Goal: Task Accomplishment & Management: Manage account settings

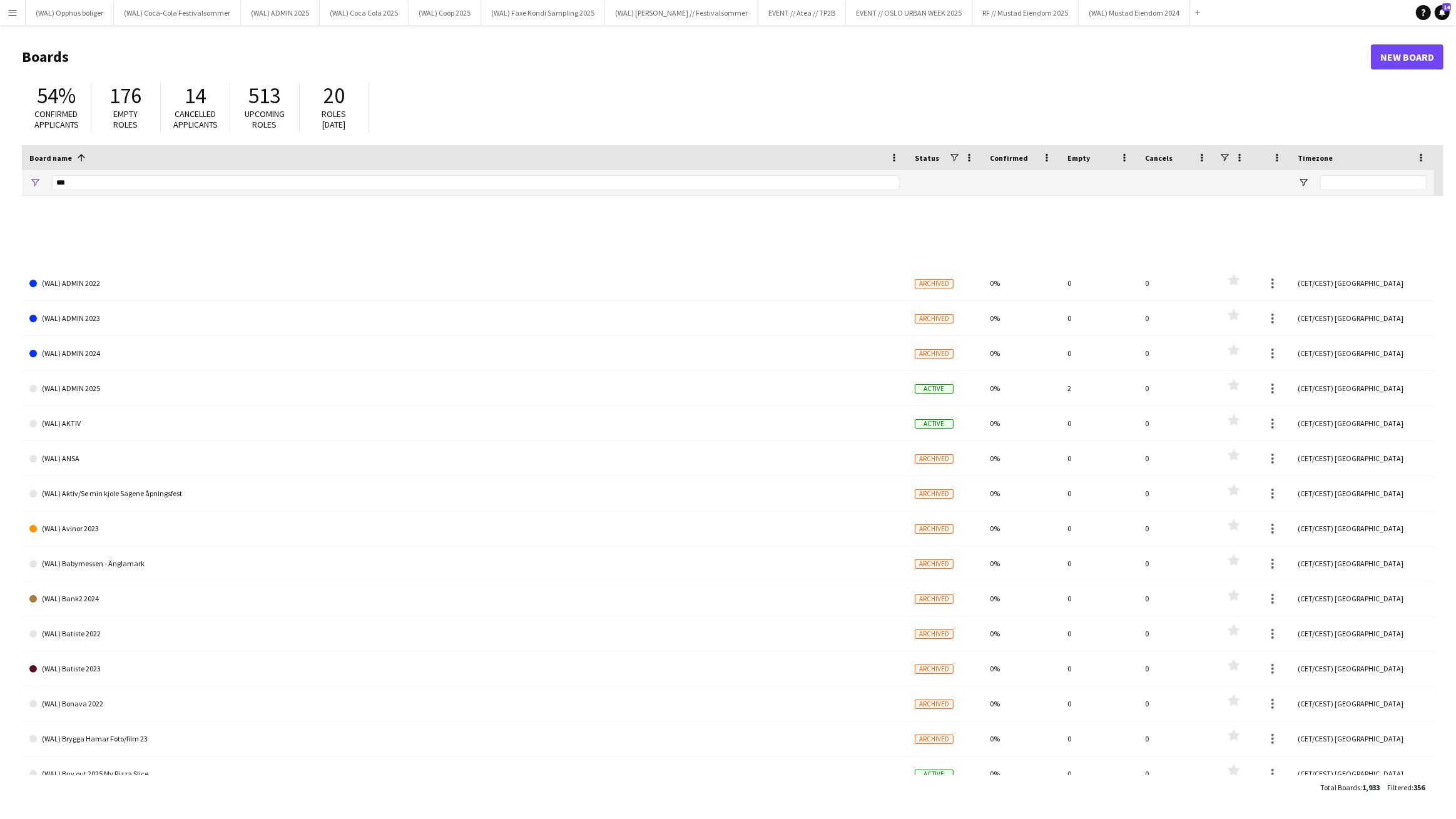
scroll to position [428, 0]
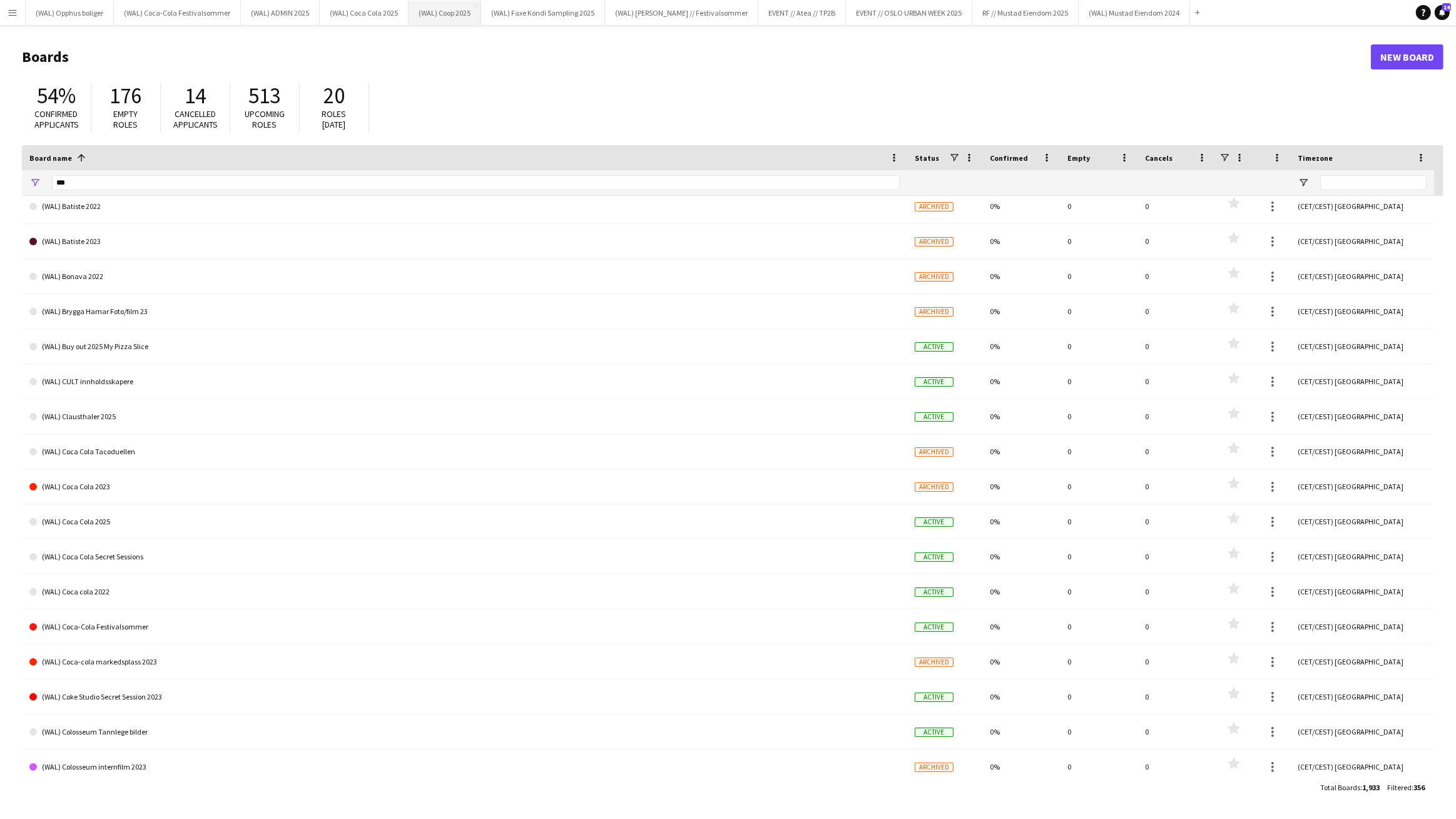
click at [440, 20] on button "(WAL) Coop 2025 Close" at bounding box center [445, 13] width 73 height 25
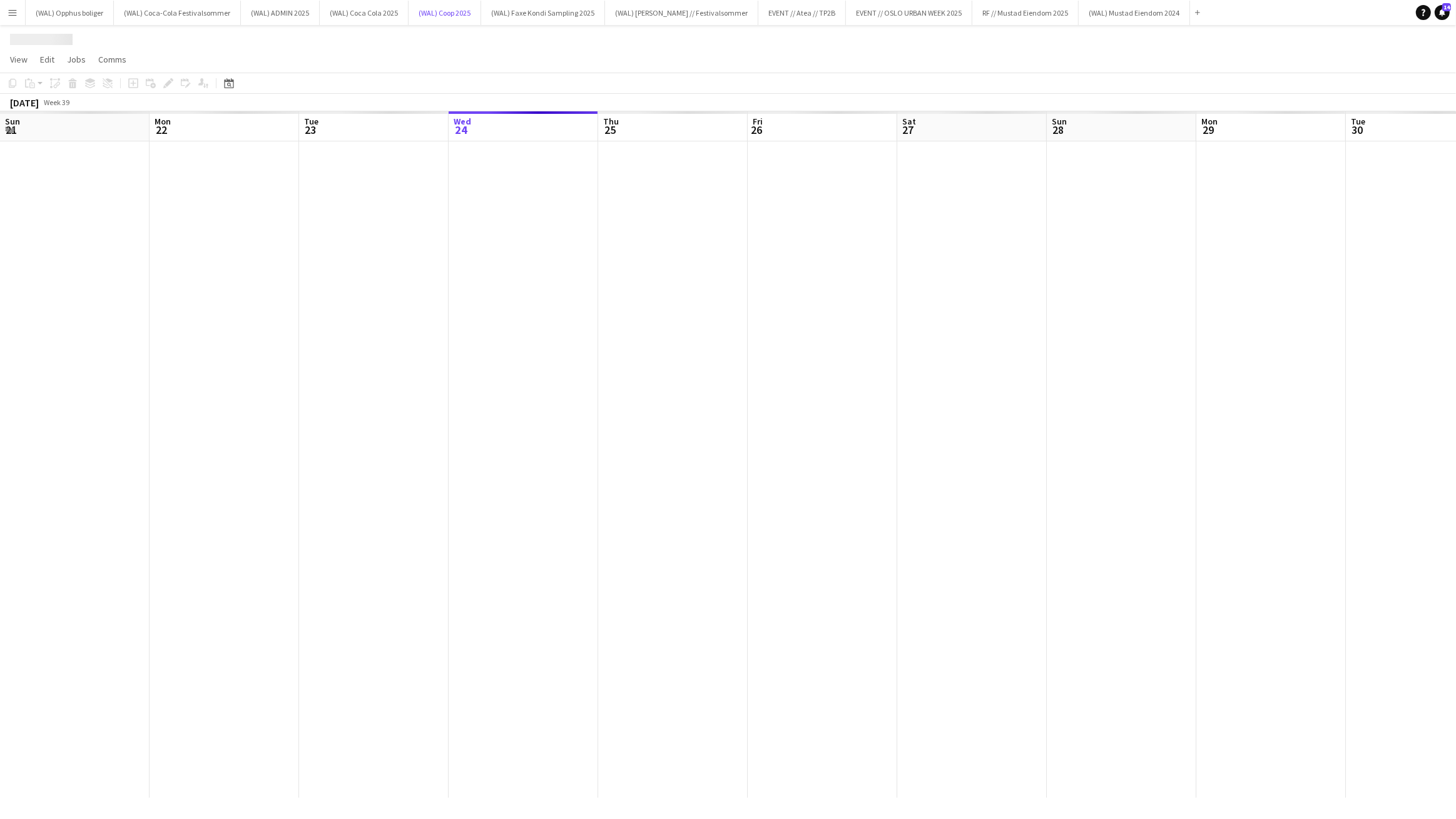
scroll to position [0, 299]
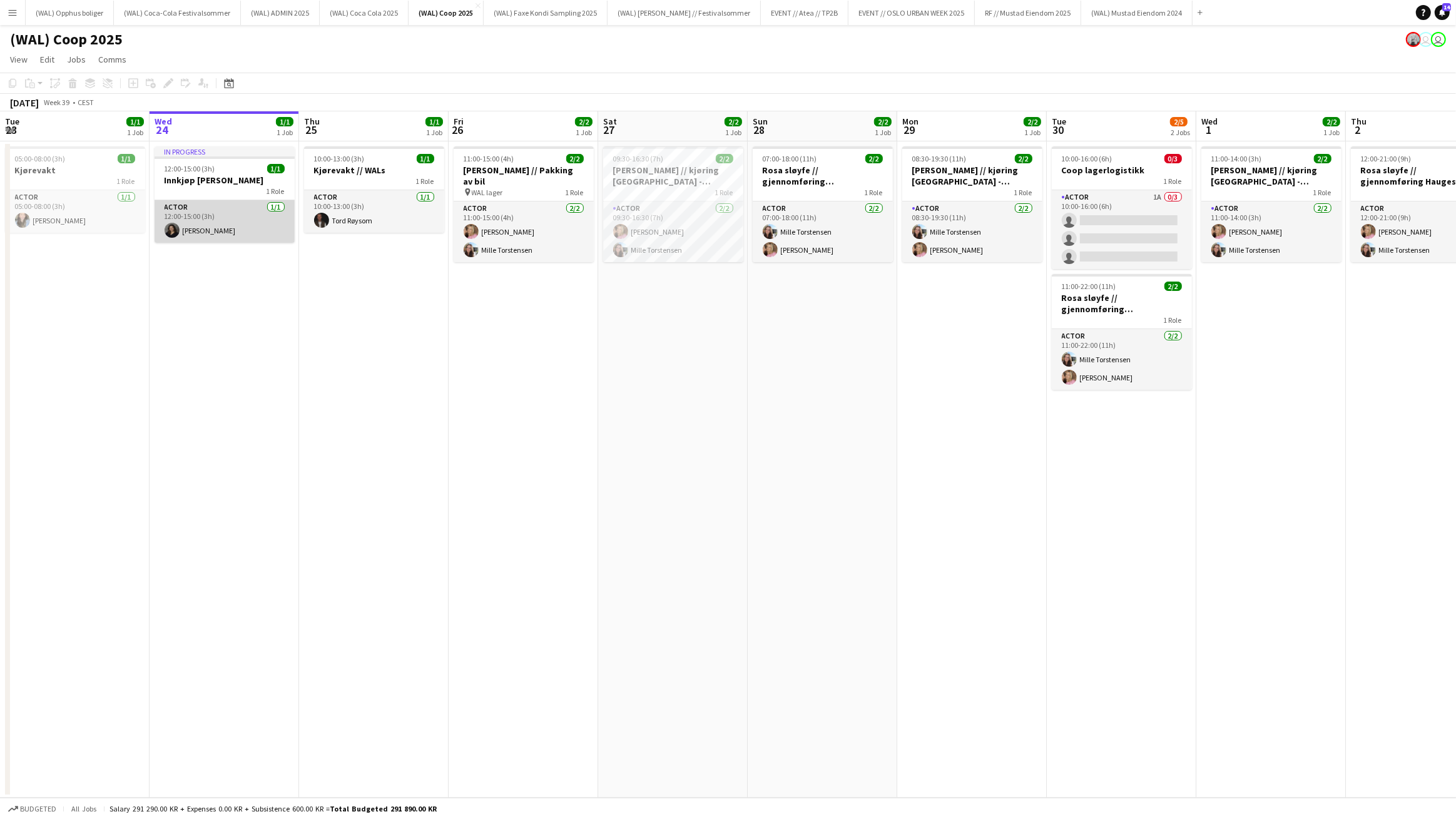
click at [224, 222] on app-card-role "Actor [DATE] 12:00-15:00 (3h) [PERSON_NAME]" at bounding box center [224, 221] width 140 height 42
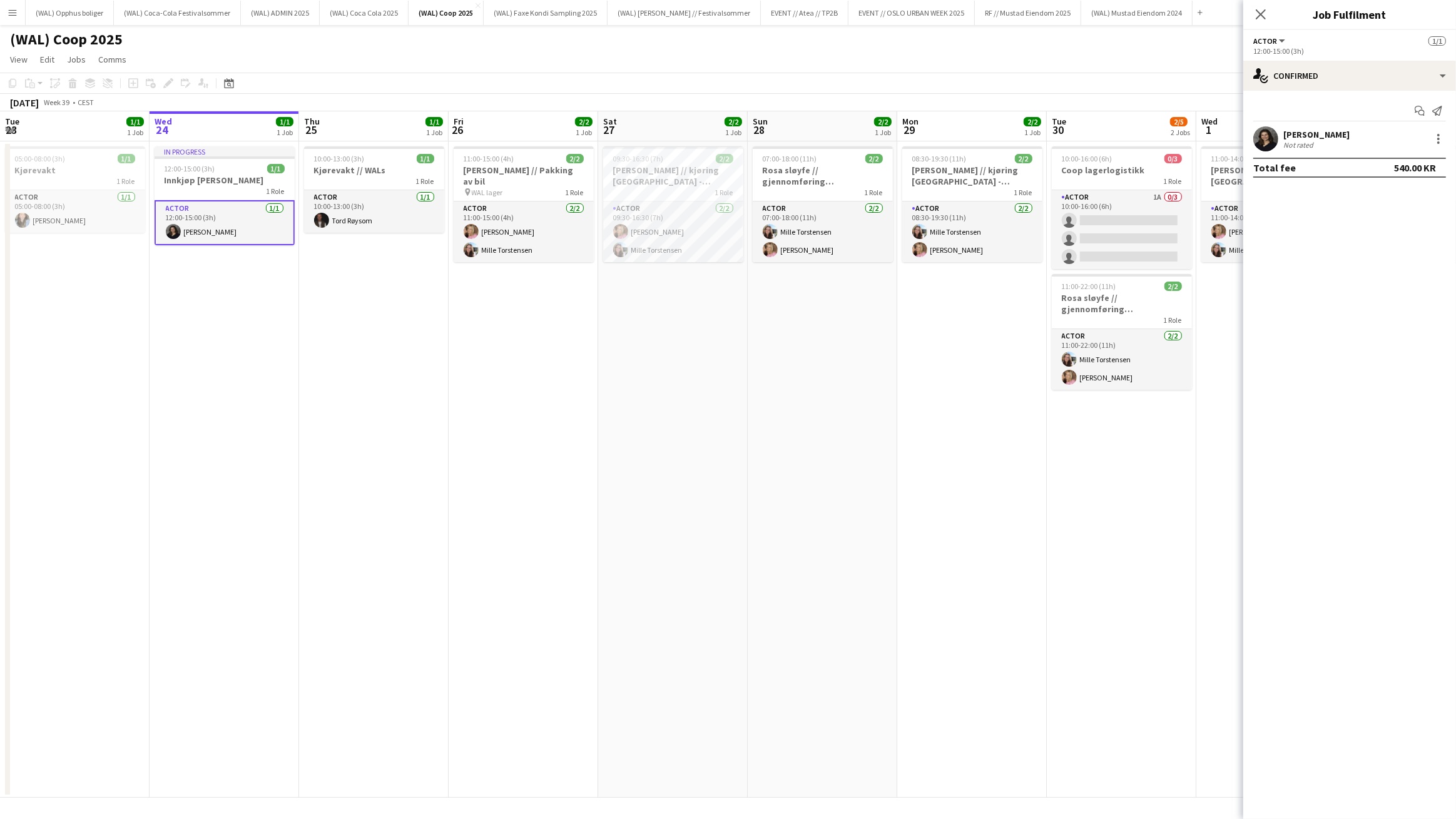
click at [1307, 125] on div "Start chat Send notification [PERSON_NAME] Not rated Total fee 540.00 KR" at bounding box center [1350, 139] width 213 height 97
click at [1303, 129] on div "[PERSON_NAME]" at bounding box center [1317, 135] width 66 height 11
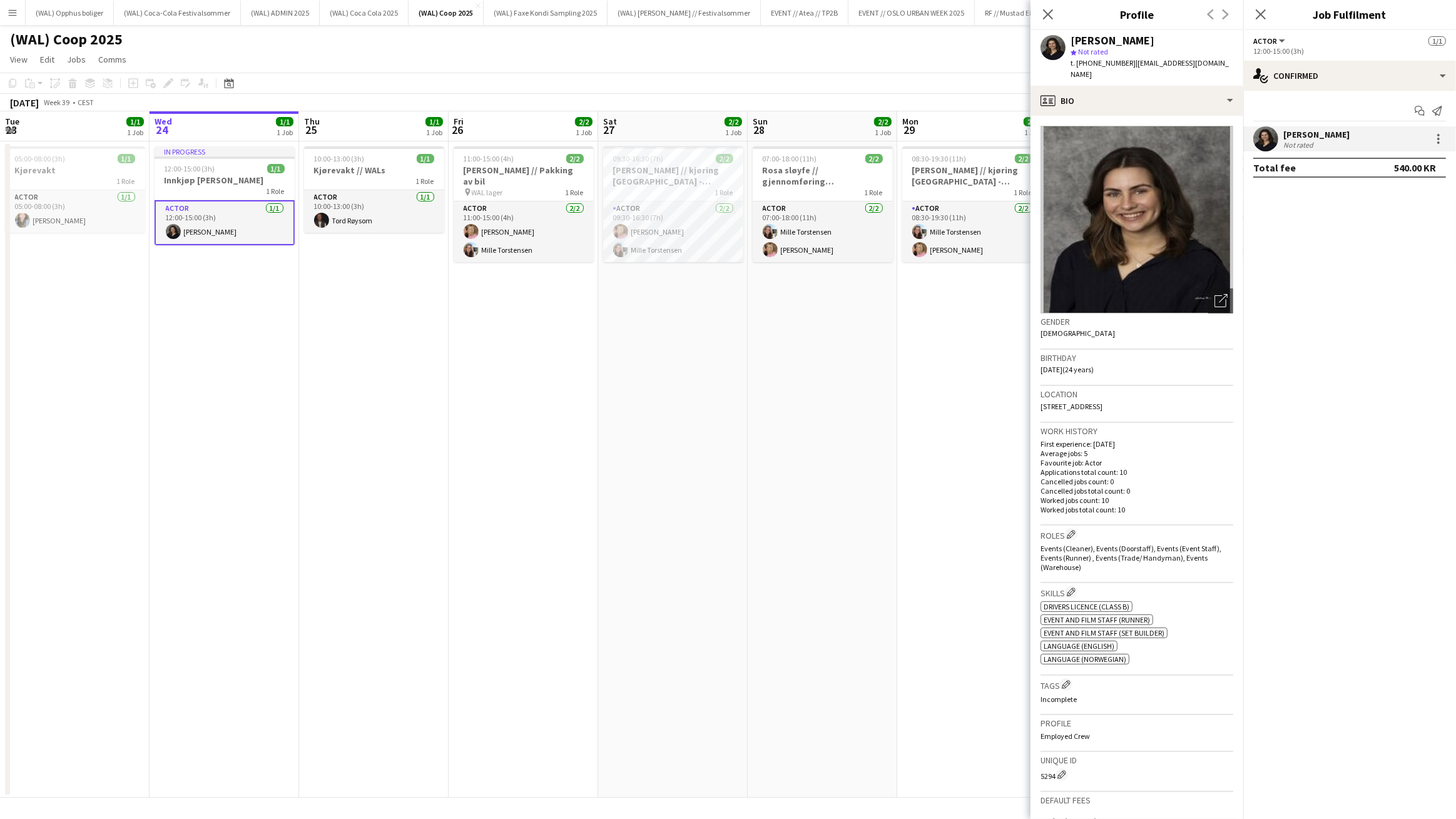
click at [1303, 129] on div "[PERSON_NAME]" at bounding box center [1317, 135] width 66 height 11
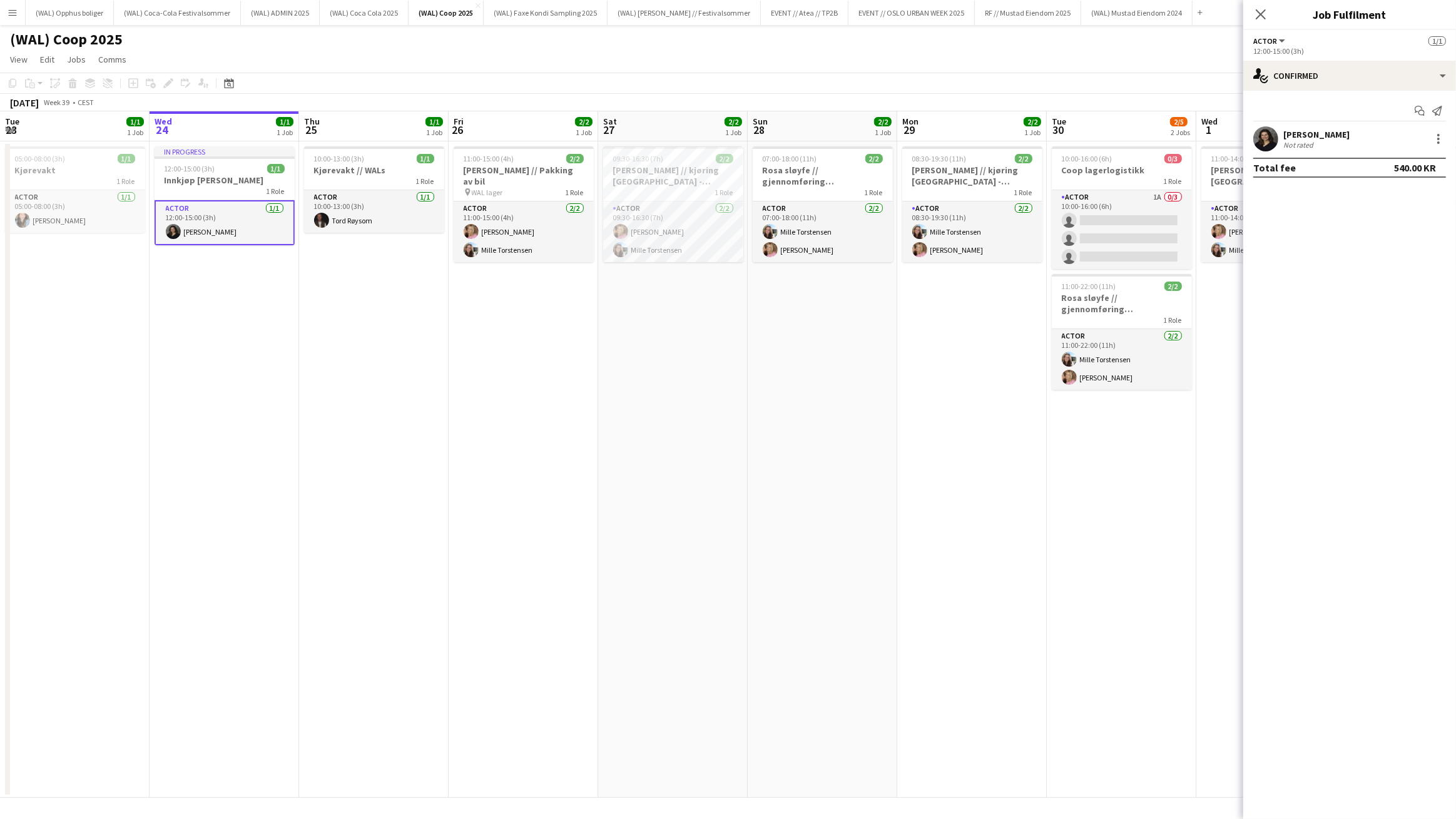
click at [1263, 11] on icon "Close pop-in" at bounding box center [1261, 15] width 10 height 10
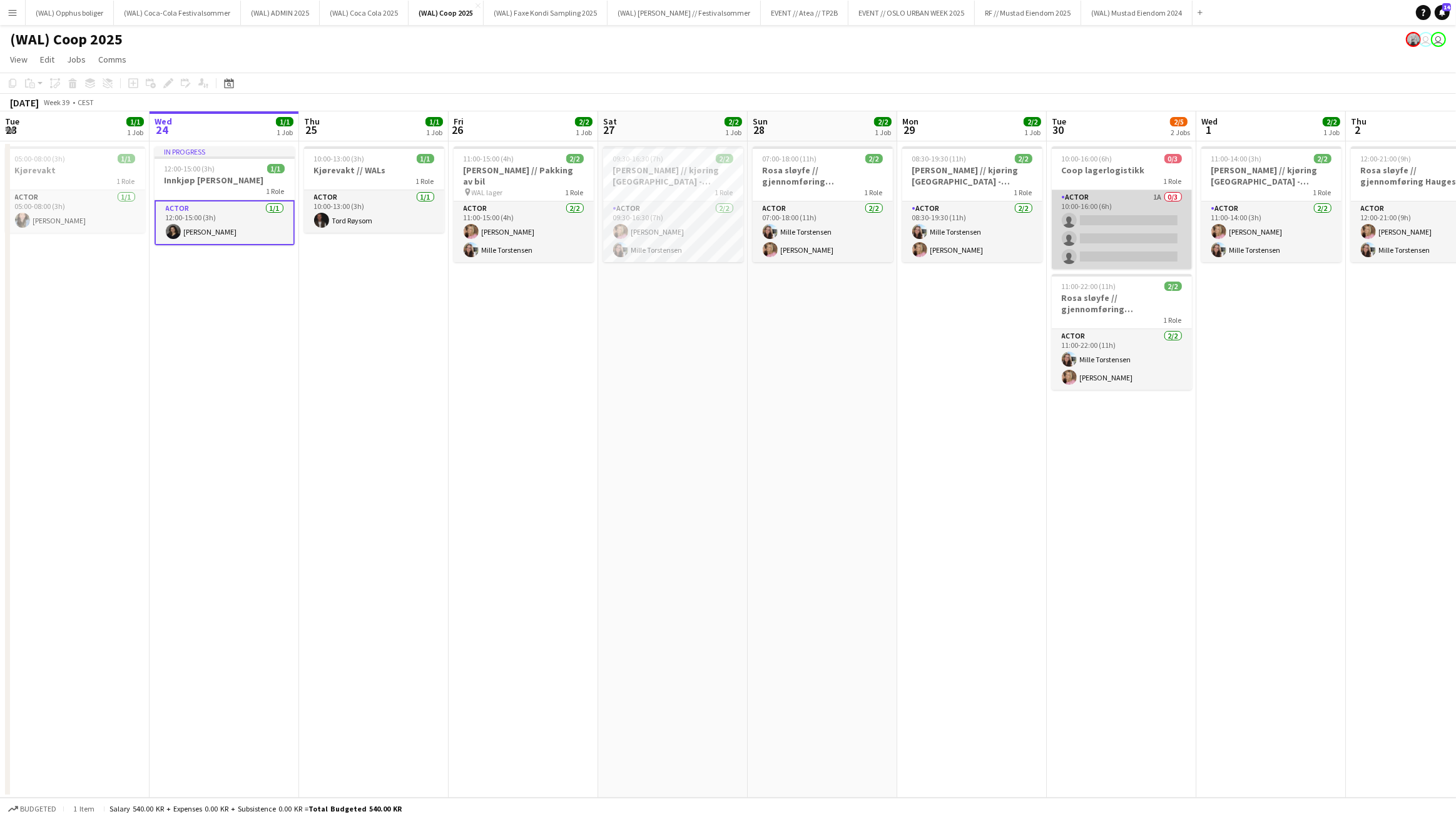
click at [1143, 225] on app-card-role "Actor 1A 0/3 10:00-16:00 (6h) single-neutral-actions single-neutral-actions sin…" at bounding box center [1122, 229] width 140 height 79
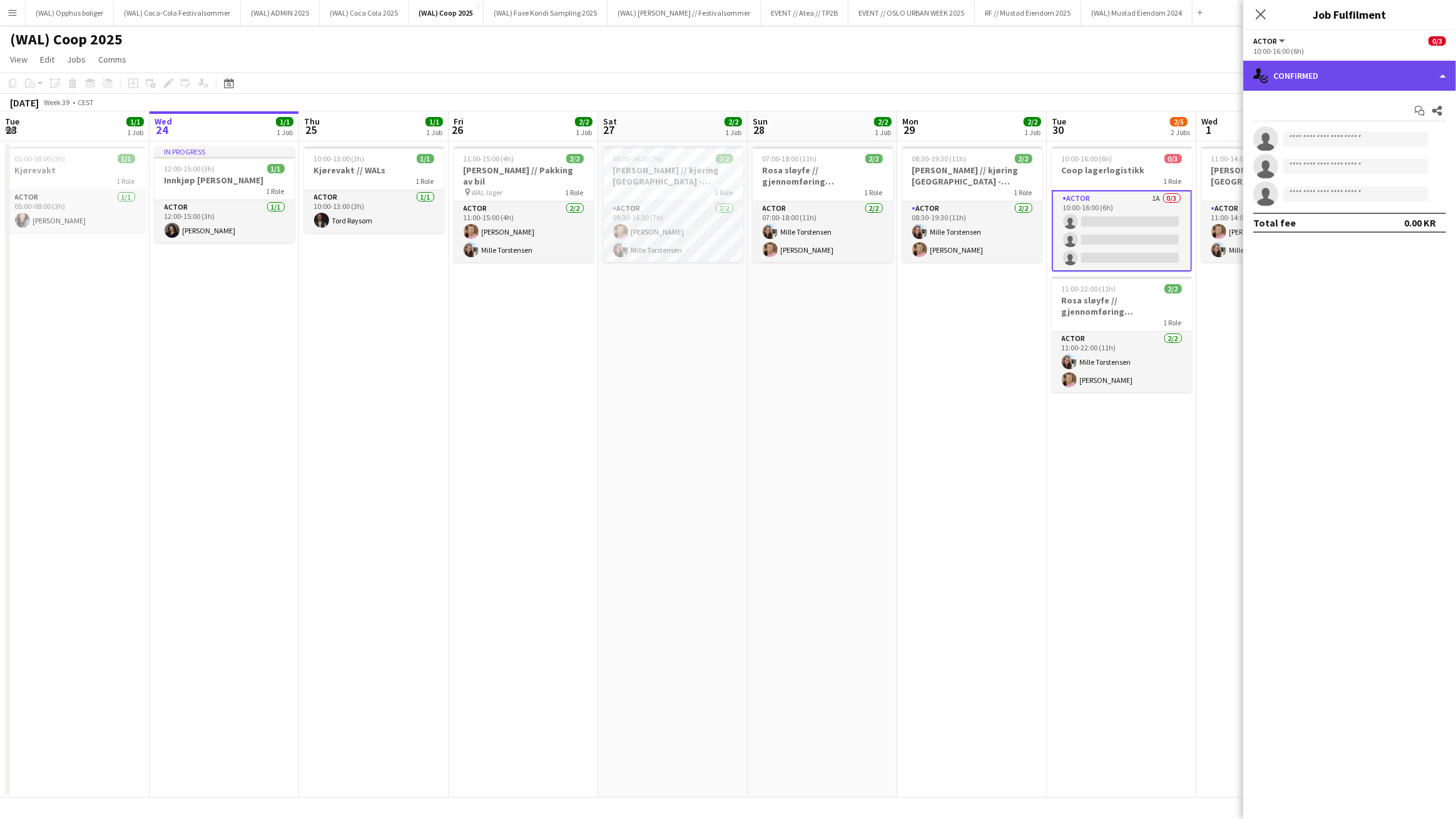
click at [1275, 77] on div "single-neutral-actions-check-2 Confirmed" at bounding box center [1350, 75] width 213 height 30
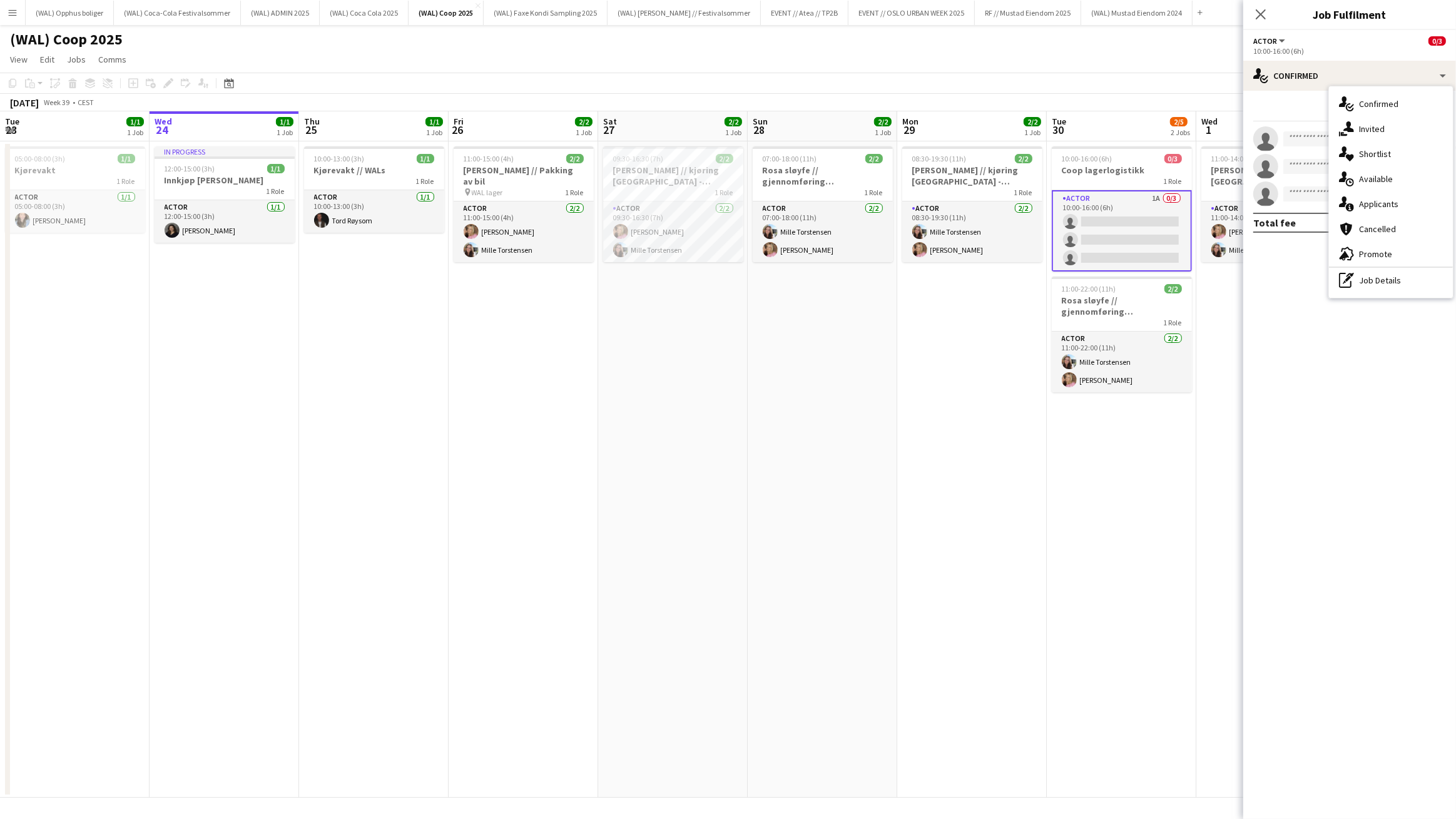
click at [1369, 206] on span "Applicants" at bounding box center [1379, 204] width 39 height 11
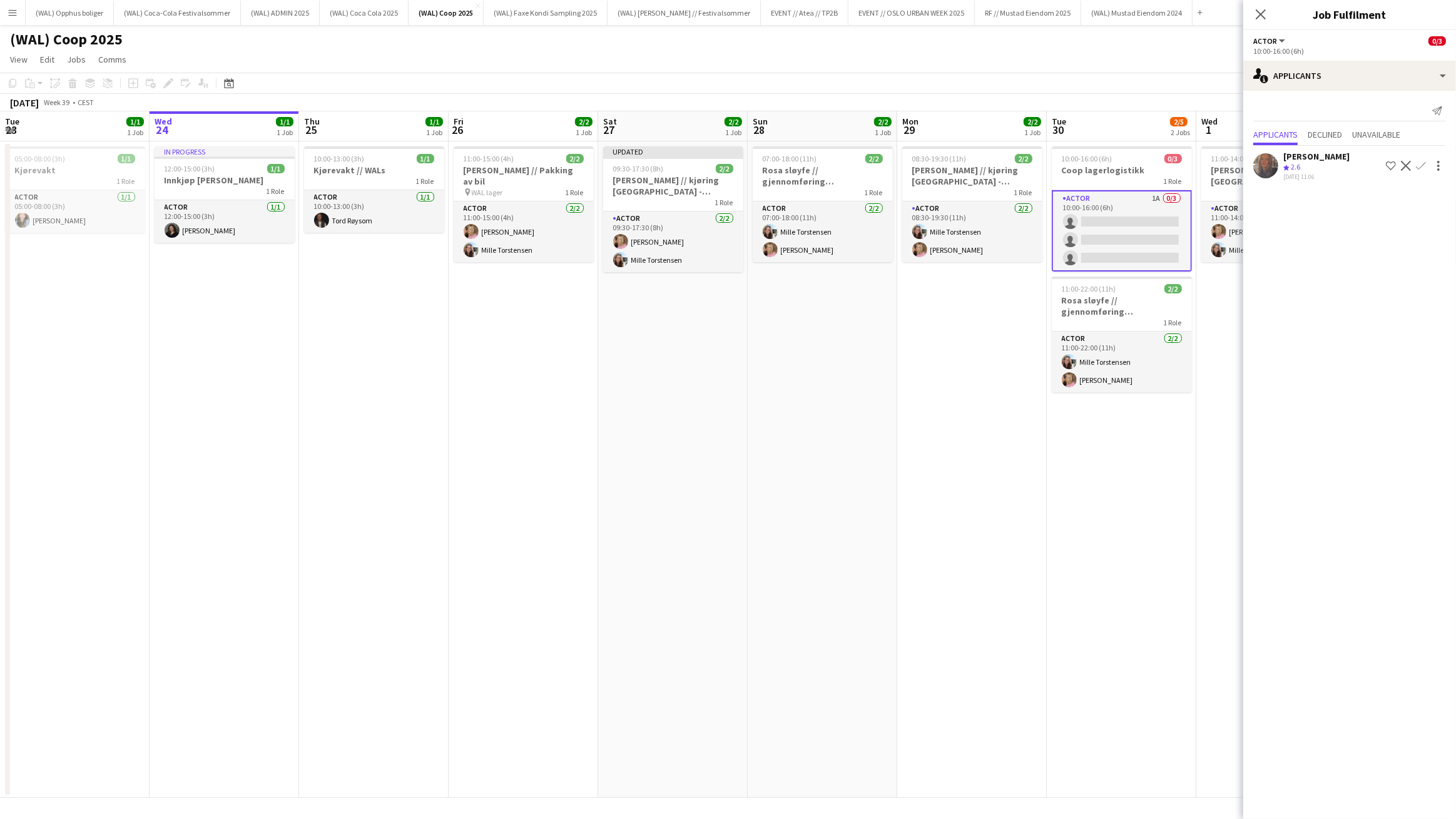
click at [1409, 162] on app-icon "Decline" at bounding box center [1406, 166] width 10 height 10
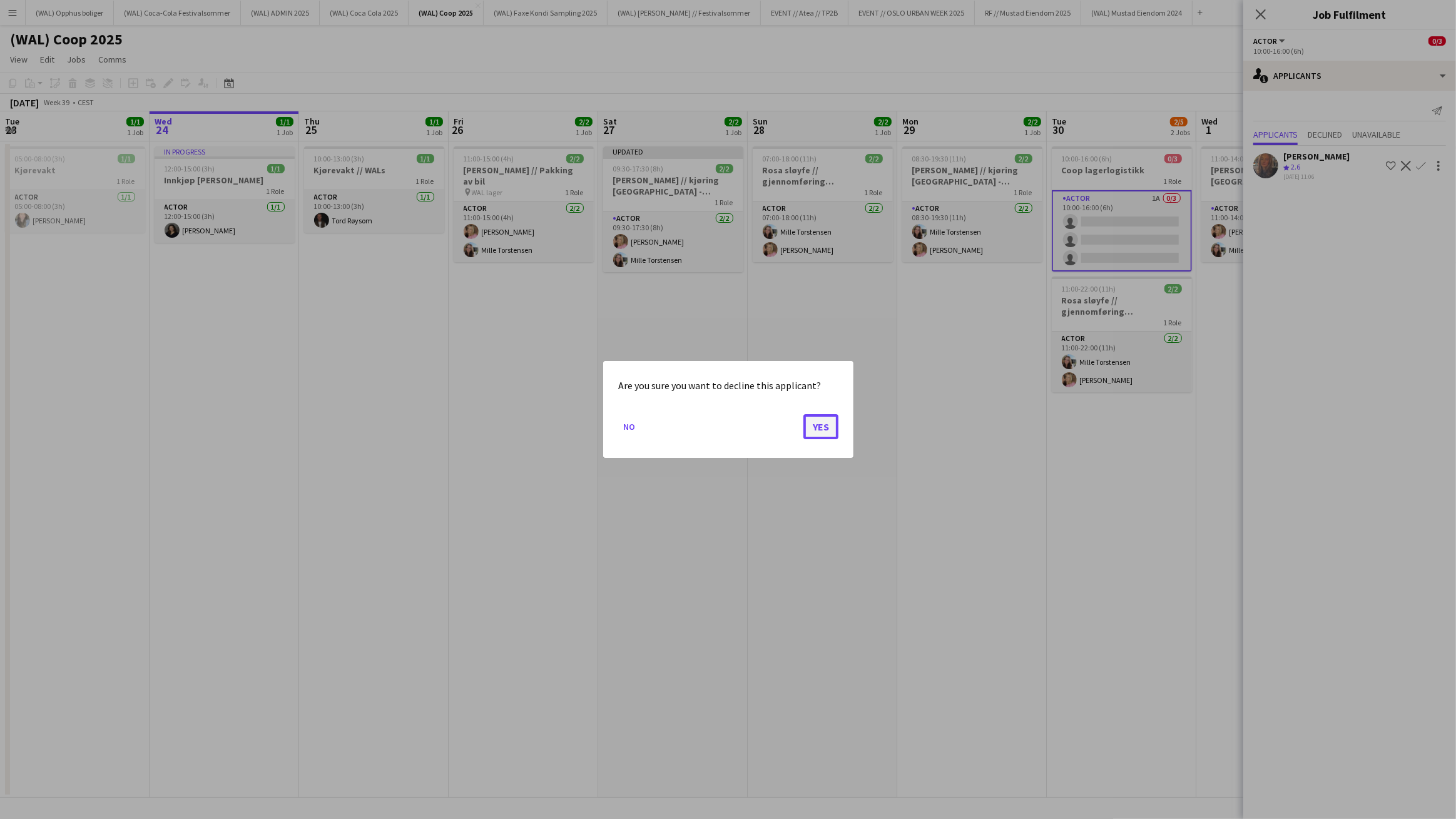
click at [817, 424] on button "Yes" at bounding box center [821, 427] width 35 height 25
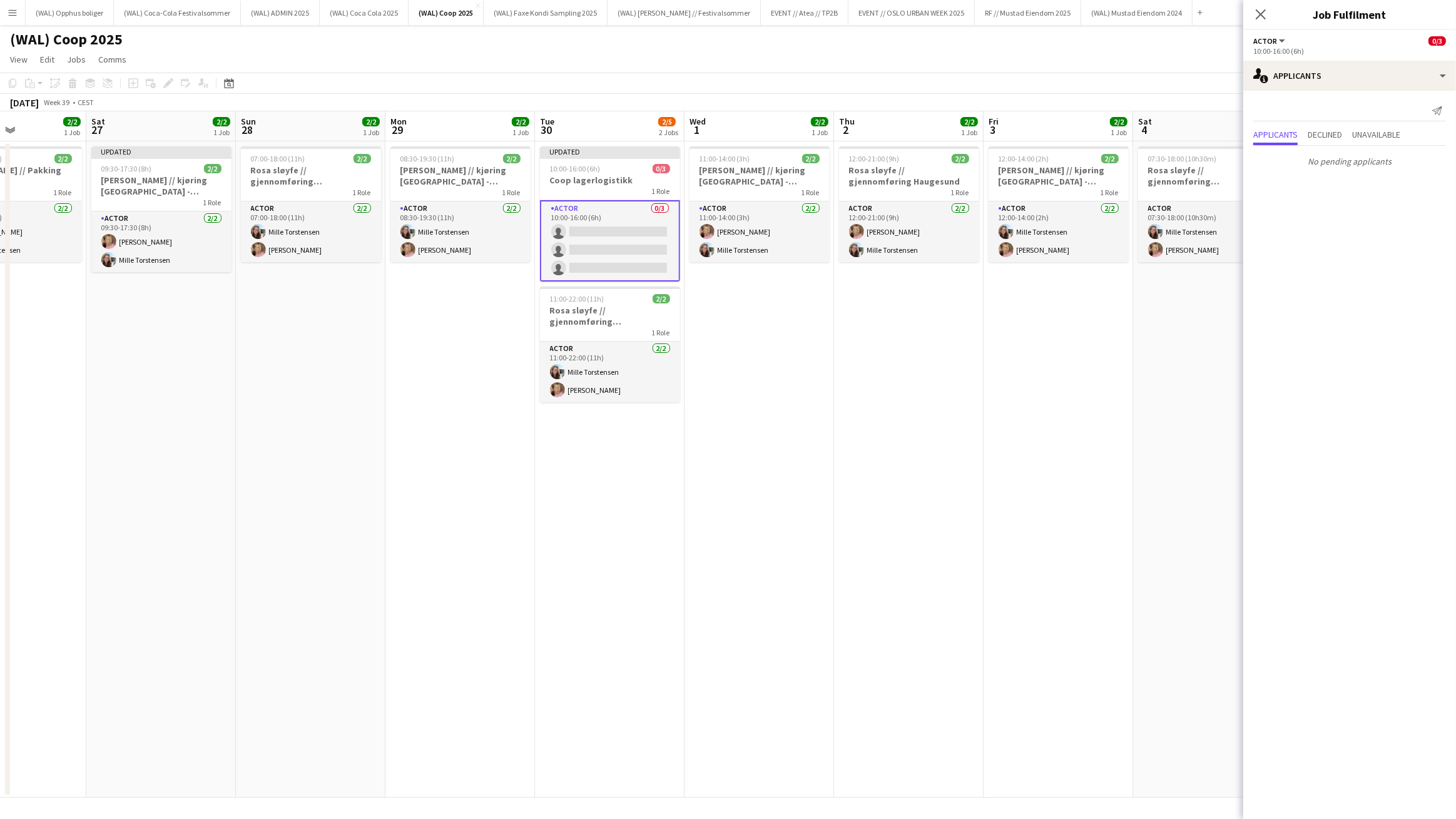
drag, startPoint x: 971, startPoint y: 444, endPoint x: 489, endPoint y: 459, distance: 482.2
click at [474, 466] on app-calendar-viewport "Tue 23 1/1 1 Job Wed 24 1/1 1 Job Thu 25 1/1 1 Job Fri 26 2/2 1 Job Sat 27 2/2 …" at bounding box center [728, 455] width 1456 height 687
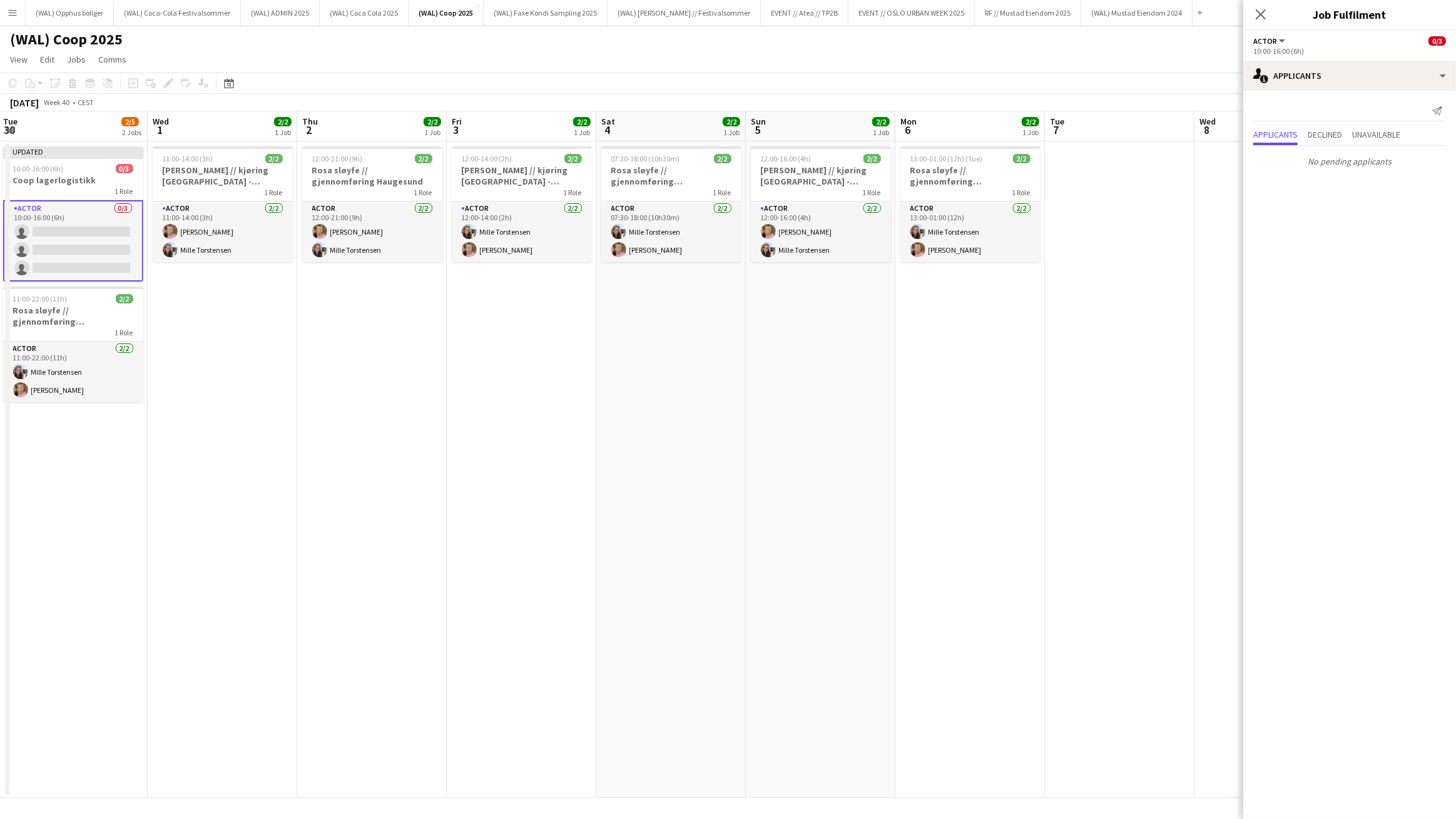
drag, startPoint x: 973, startPoint y: 397, endPoint x: 426, endPoint y: 414, distance: 547.3
click at [426, 414] on app-calendar-viewport "Sat 27 2/2 1 Job Sun 28 2/2 1 Job Mon 29 2/2 1 Job Tue 30 2/5 2 Jobs Wed 1 2/2 …" at bounding box center [728, 455] width 1456 height 687
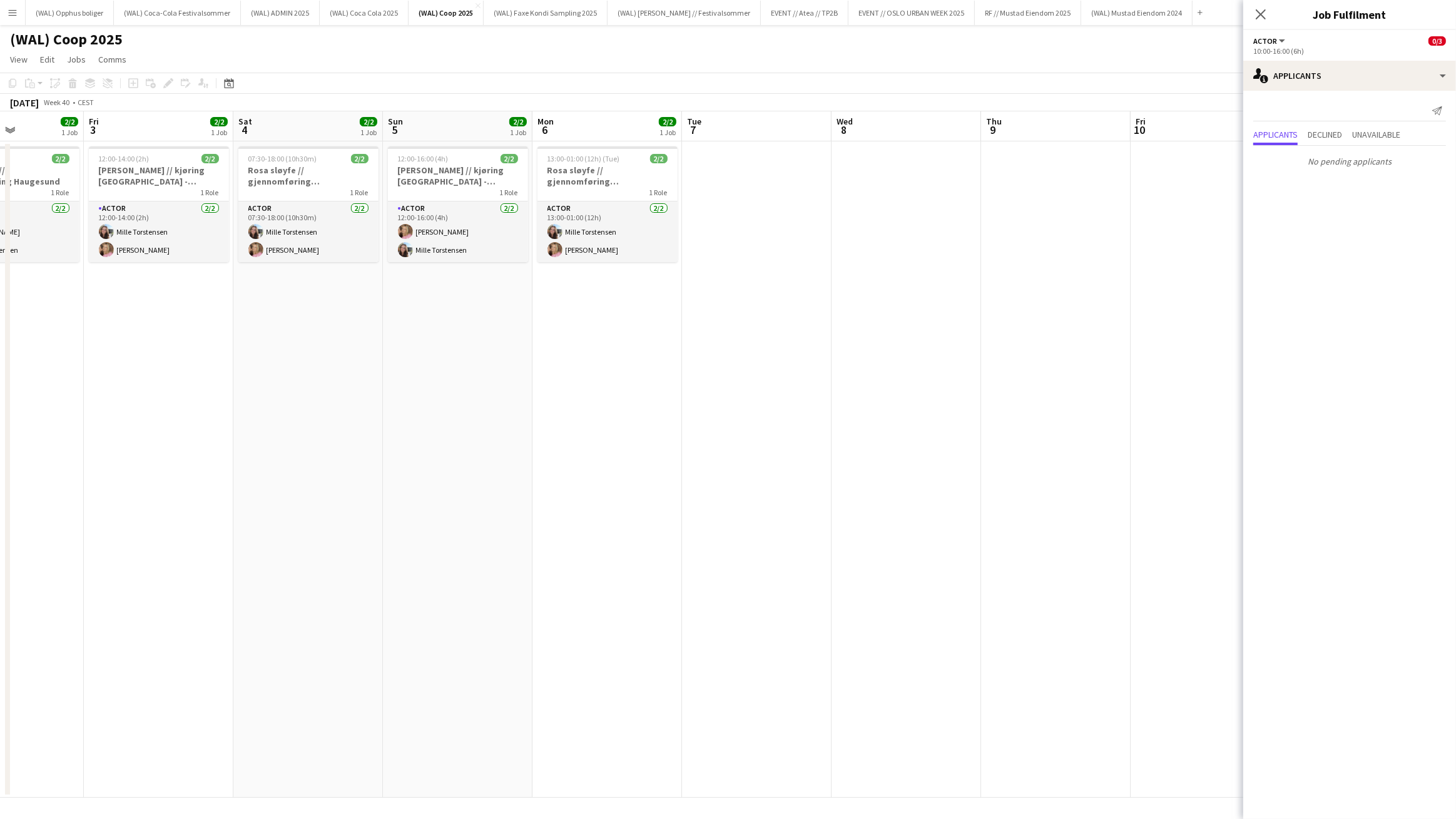
drag, startPoint x: 844, startPoint y: 350, endPoint x: -301, endPoint y: 379, distance: 1145.4
click at [0, 379] on html "Menu Boards Boards Boards All jobs Status Workforce Workforce My Workforce Recr…" at bounding box center [728, 409] width 1456 height 819
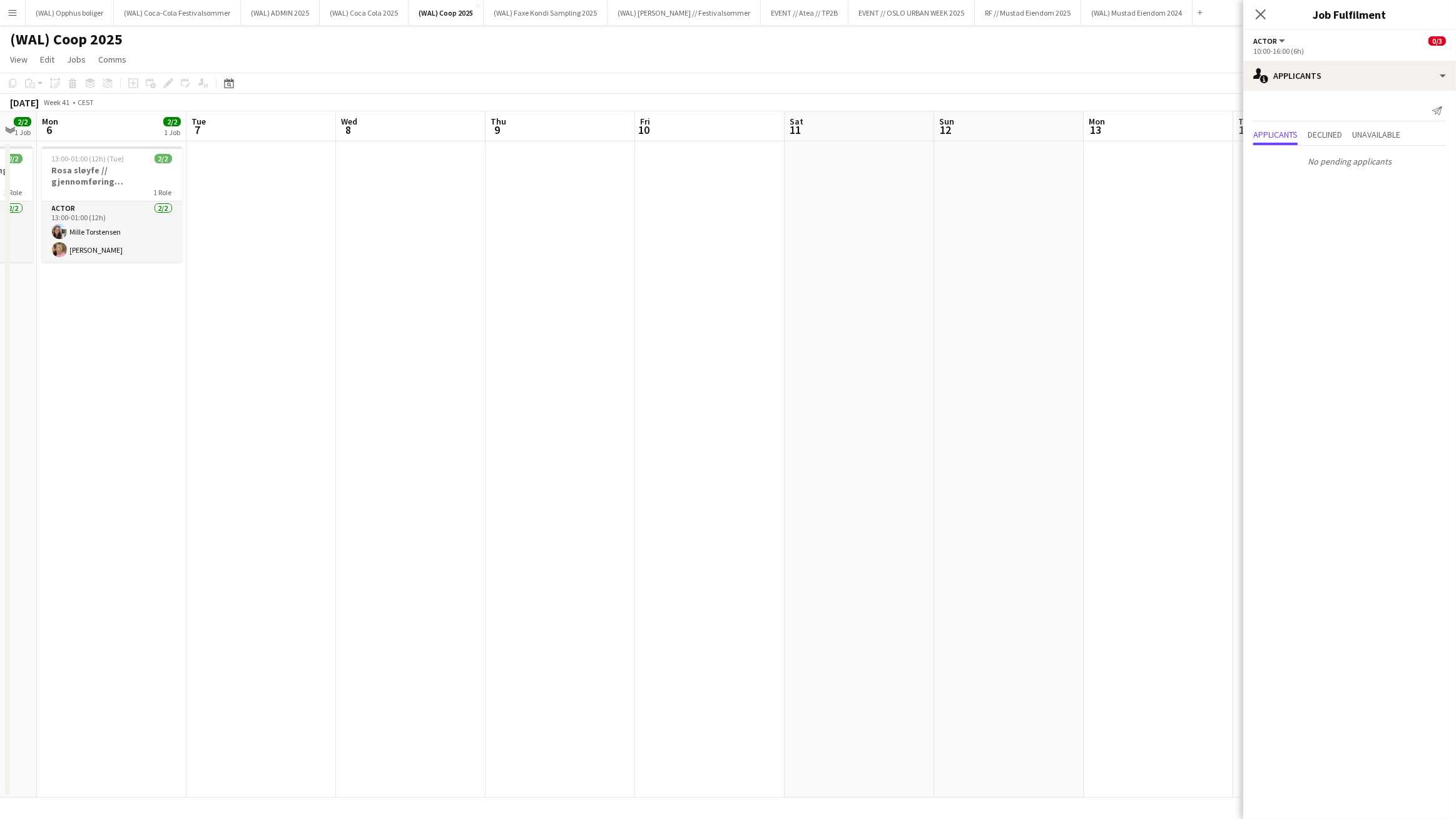
drag, startPoint x: 265, startPoint y: 358, endPoint x: 844, endPoint y: 322, distance: 580.1
click at [544, 353] on app-calendar-viewport "Sat 4 2/2 1 Job Sun 5 2/2 1 Job Mon 6 2/2 1 Job Tue 7 Wed 8 Thu 9 Fri 10 Sat 11…" at bounding box center [728, 455] width 1456 height 687
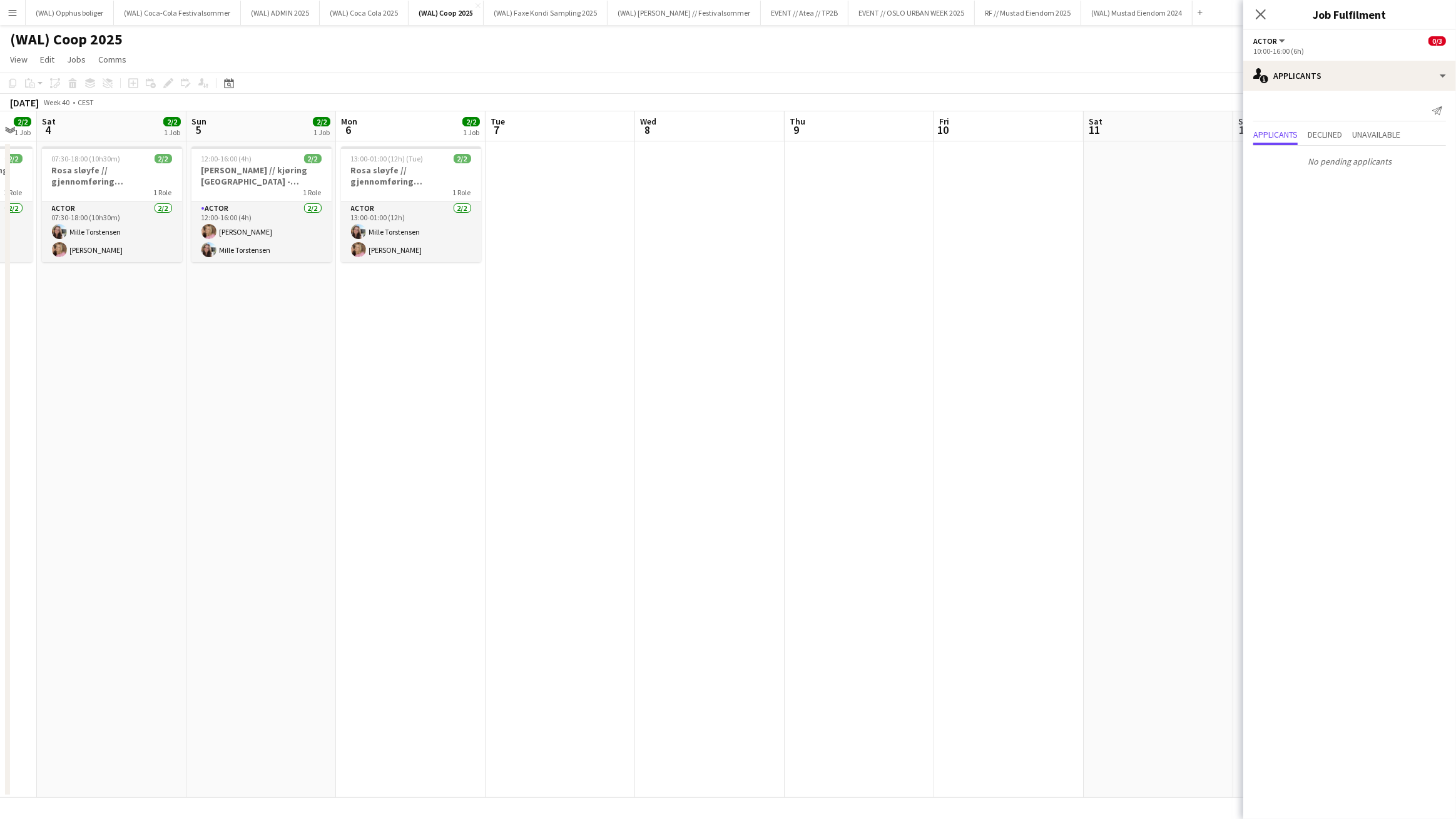
scroll to position [0, 266]
click at [1108, 17] on button "(WAL) Mustad Eiendom 2024 Close" at bounding box center [1137, 13] width 111 height 25
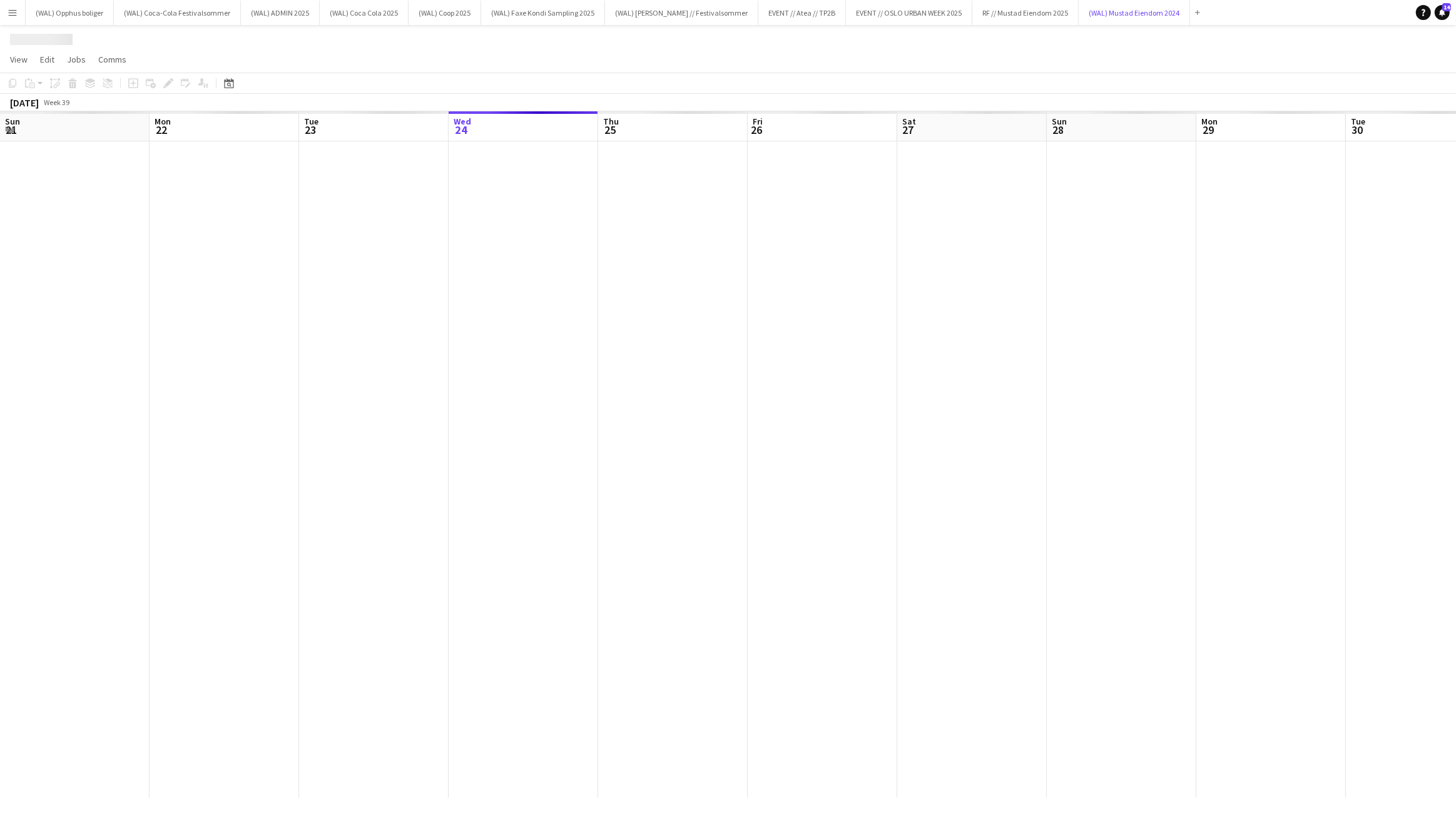
scroll to position [0, 299]
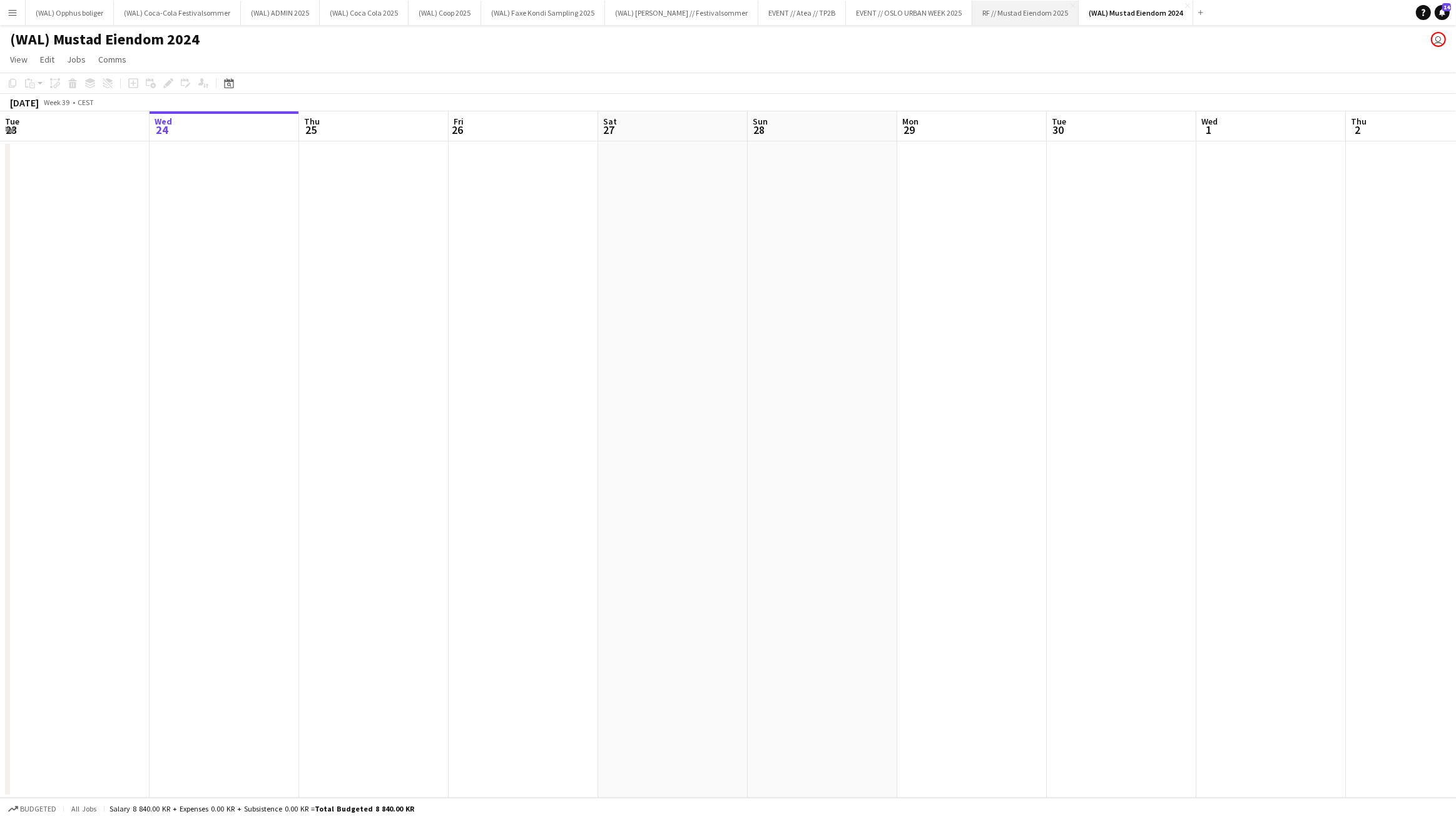
click at [1001, 18] on button "RF // Mustad Eiendom 2025 Close" at bounding box center [1025, 13] width 106 height 25
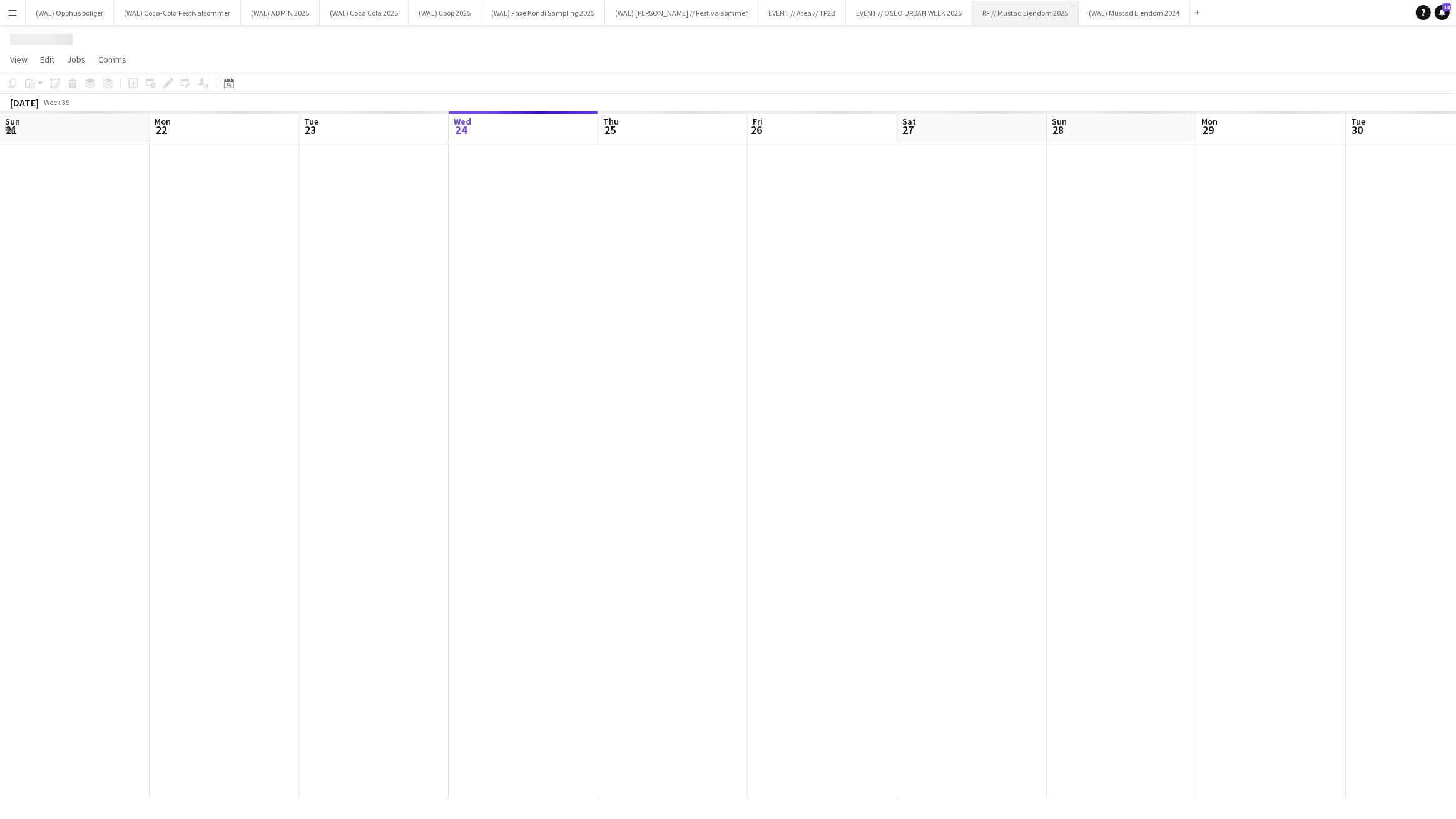
scroll to position [0, 299]
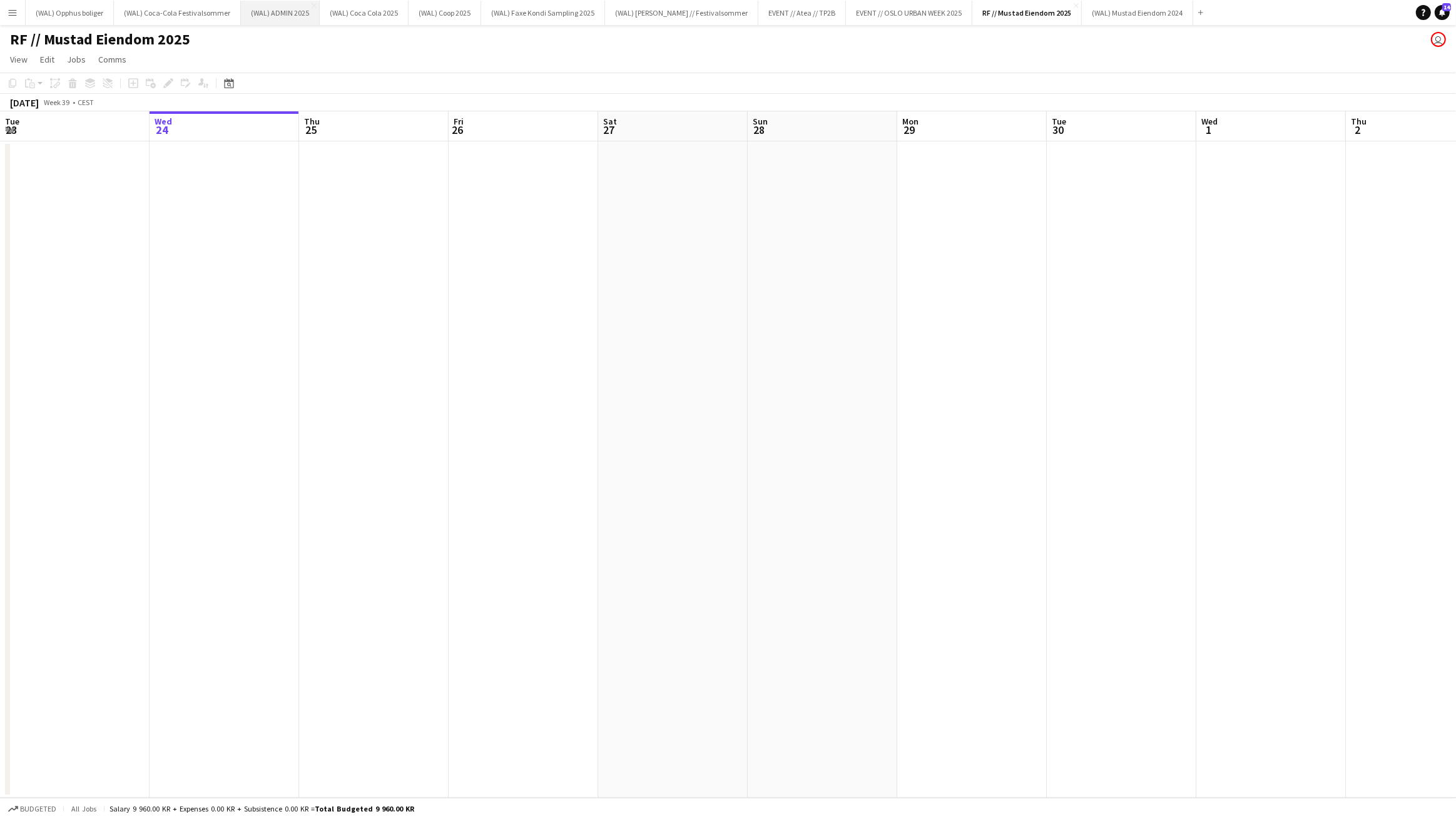
click at [281, 22] on button "(WAL) ADMIN 2025 Close" at bounding box center [280, 13] width 79 height 25
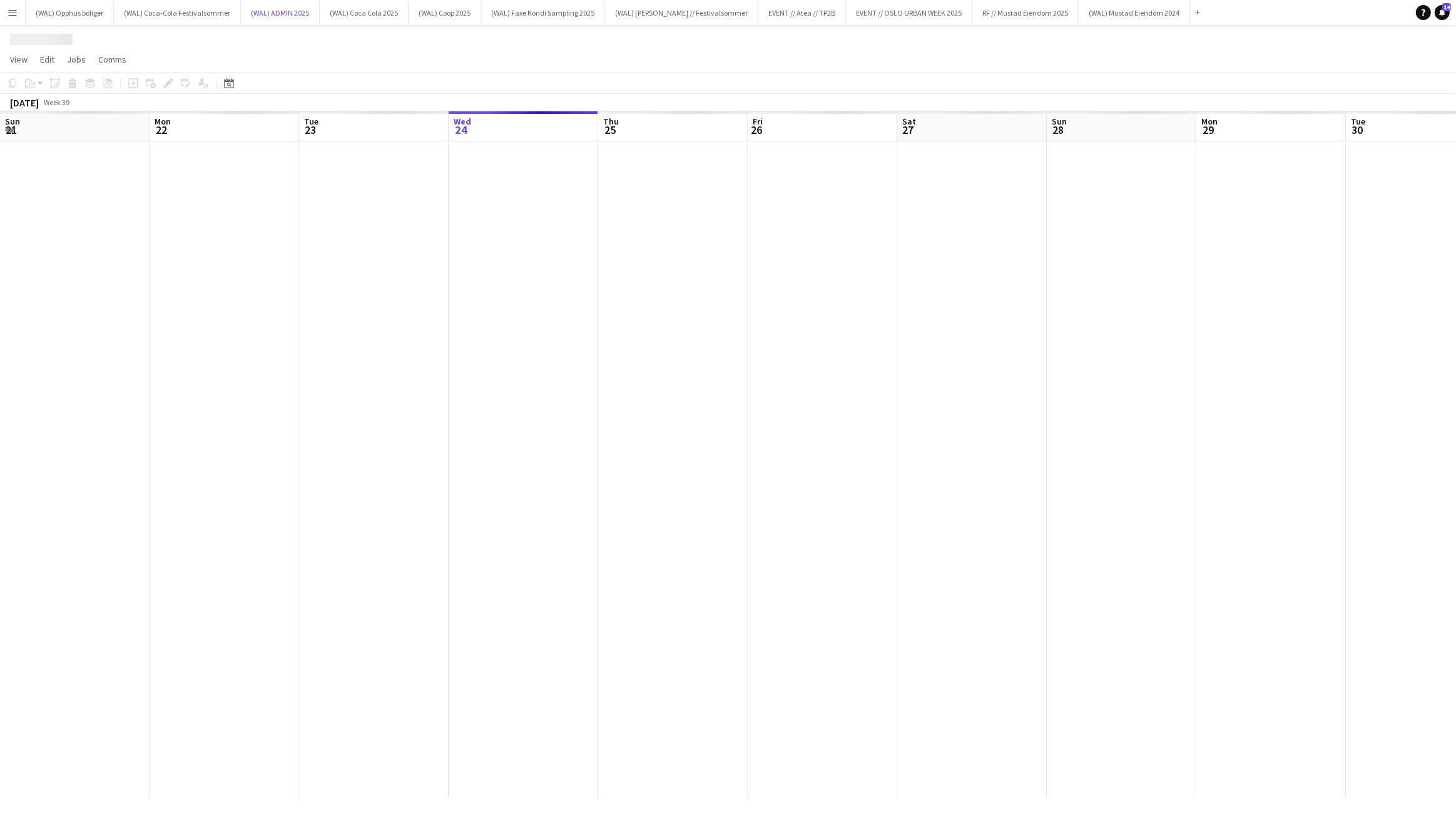
scroll to position [0, 299]
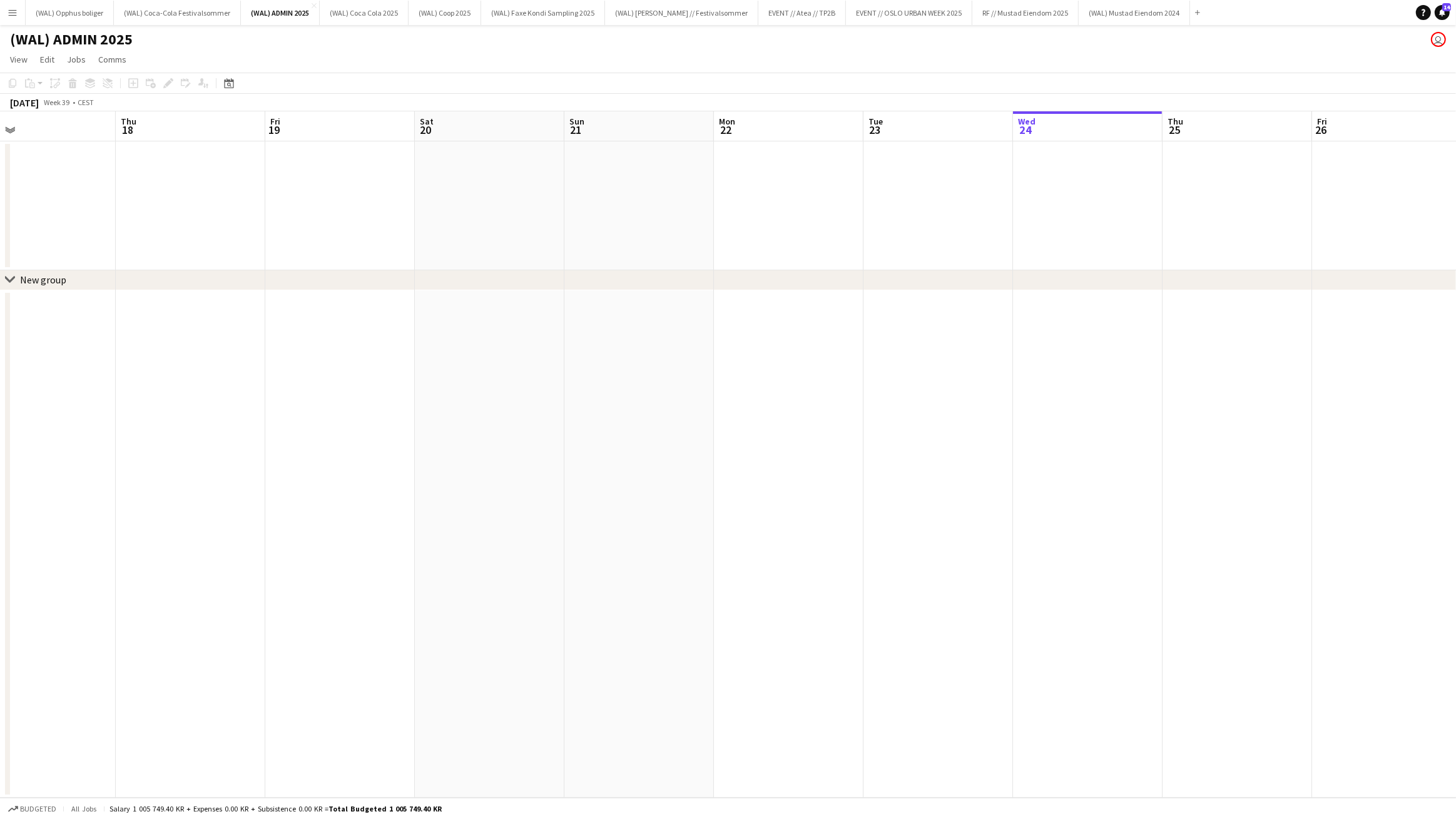
drag, startPoint x: 227, startPoint y: 493, endPoint x: 1099, endPoint y: 584, distance: 876.7
click at [1099, 584] on app-calendar-viewport "Mon 15 Tue 16 Wed 17 Thu 18 Fri 19 Sat 20 Sun 21 Mon 22 Tue 23 Wed 24 Thu 25 Fr…" at bounding box center [728, 455] width 1456 height 687
drag, startPoint x: 919, startPoint y: 506, endPoint x: 114, endPoint y: 516, distance: 805.1
click at [65, 541] on app-calendar-viewport "Fri 19 Sat 20 Sun 21 Mon 22 Tue 23 Wed 24 Thu 25 Fri 26 Sat 27 Sun 28 Mon 29 Tu…" at bounding box center [728, 455] width 1456 height 687
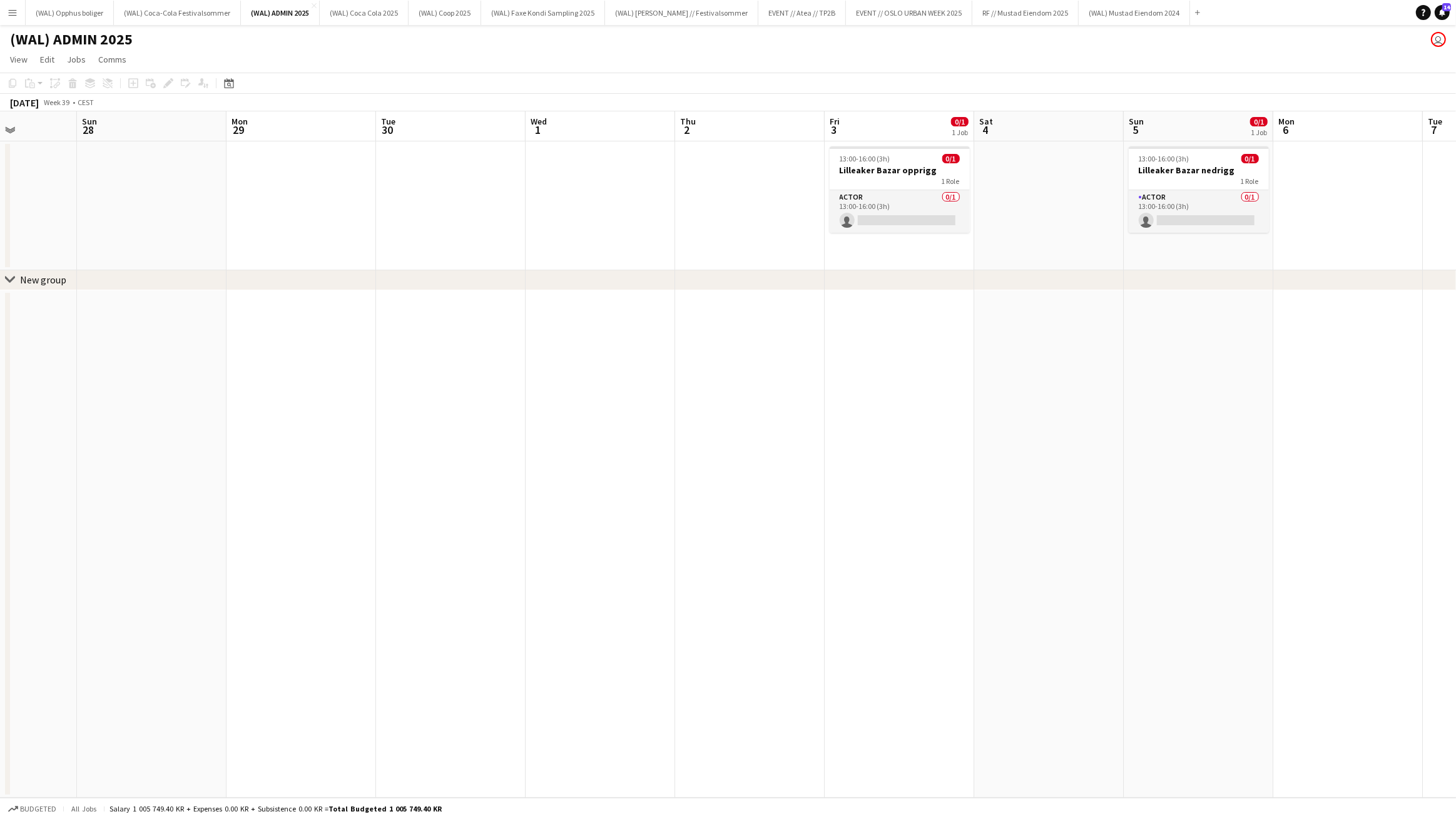
scroll to position [0, 522]
drag, startPoint x: 1236, startPoint y: 418, endPoint x: 557, endPoint y: 533, distance: 688.7
click at [556, 535] on app-calendar-viewport "Wed 24 Thu 25 Fri 26 Sat 27 Sun 28 Mon 29 Tue 30 Wed 1 Thu 2 Fri 3 0/1 1 Job Sa…" at bounding box center [728, 455] width 1456 height 687
click at [916, 157] on div "13:00-16:00 (3h) 0/1" at bounding box center [899, 158] width 140 height 10
click at [165, 81] on icon "Edit" at bounding box center [168, 84] width 10 height 10
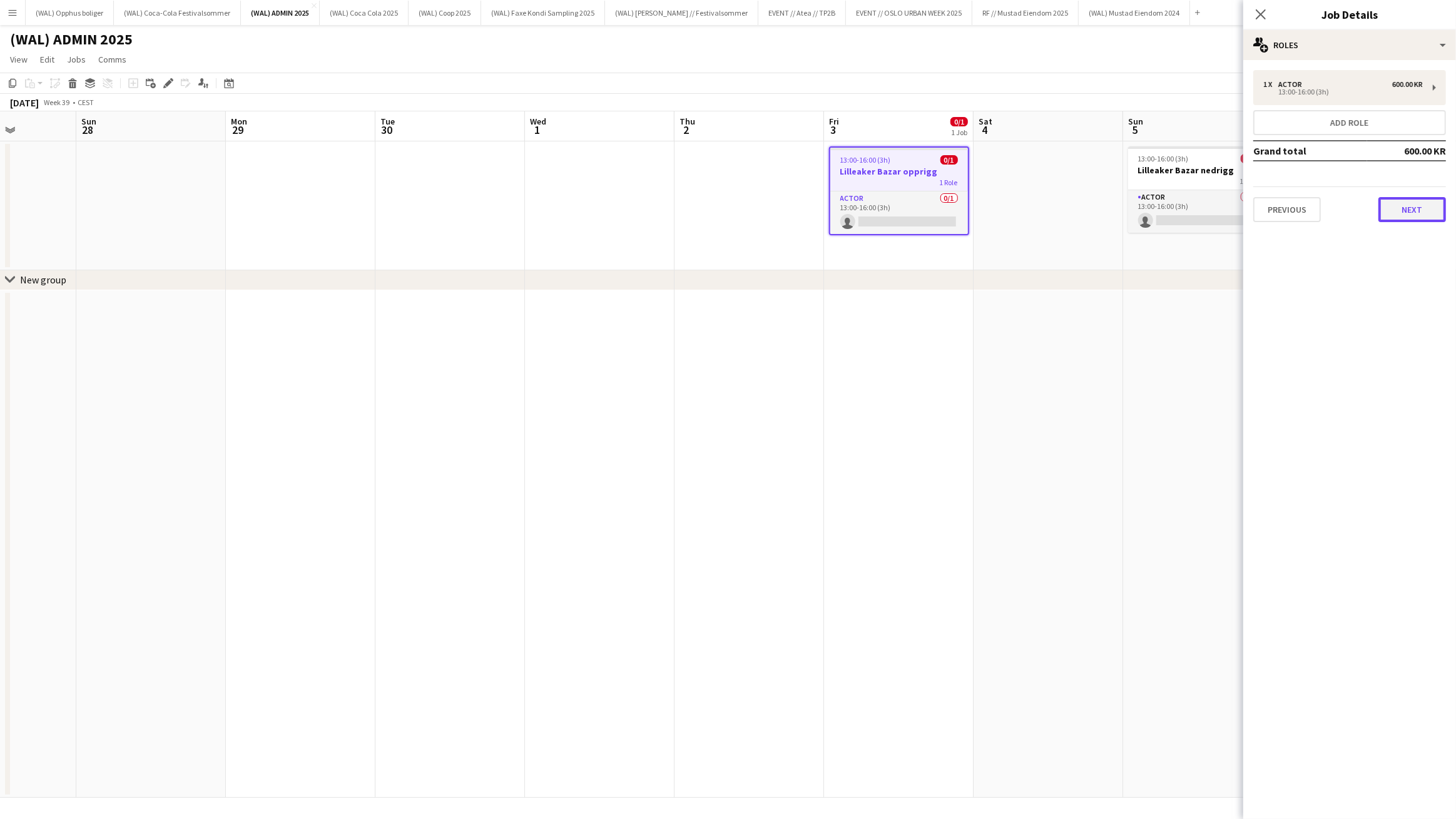
click at [1403, 211] on button "Next" at bounding box center [1412, 210] width 68 height 25
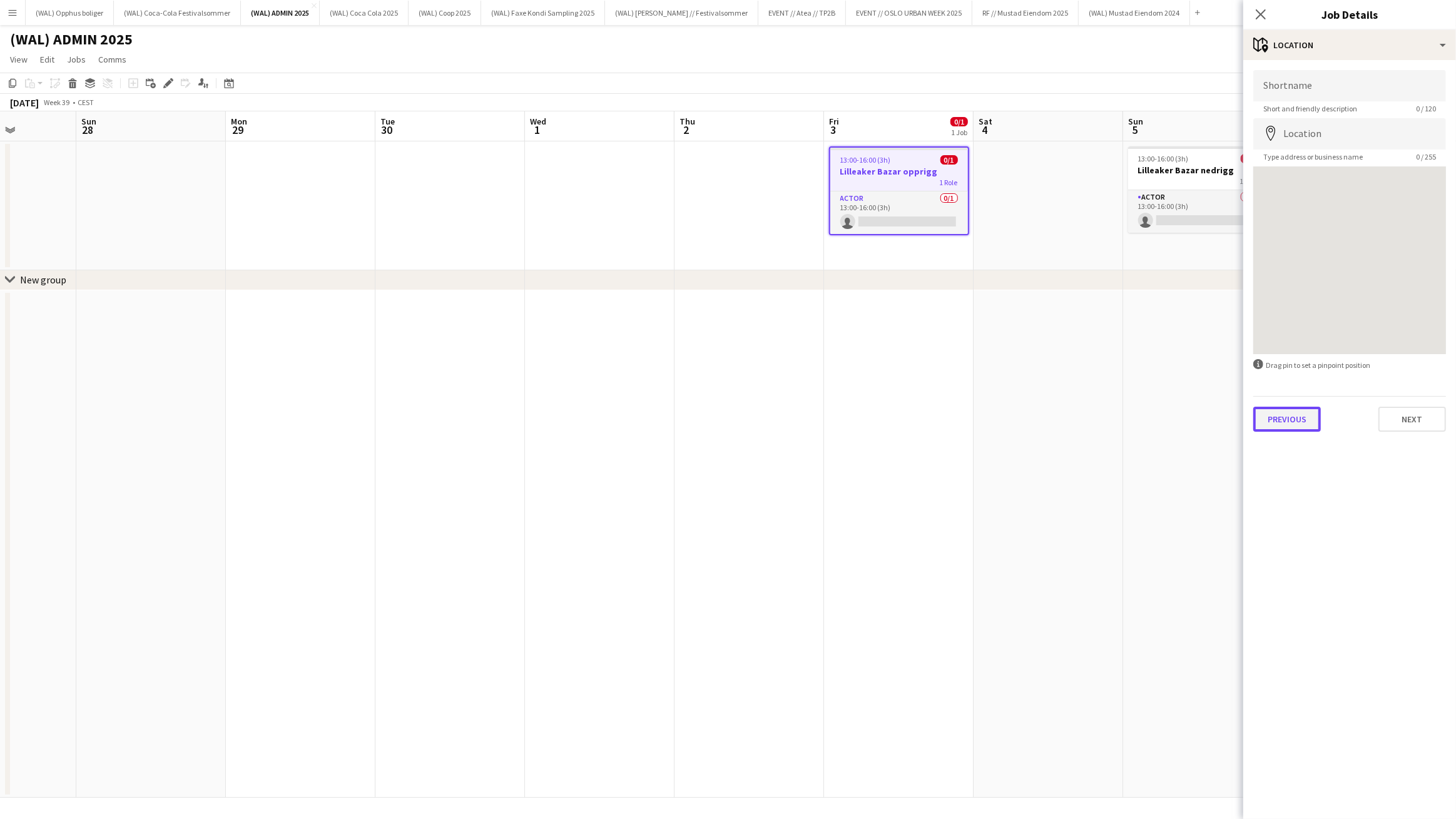
click at [1303, 421] on button "Previous" at bounding box center [1287, 419] width 68 height 25
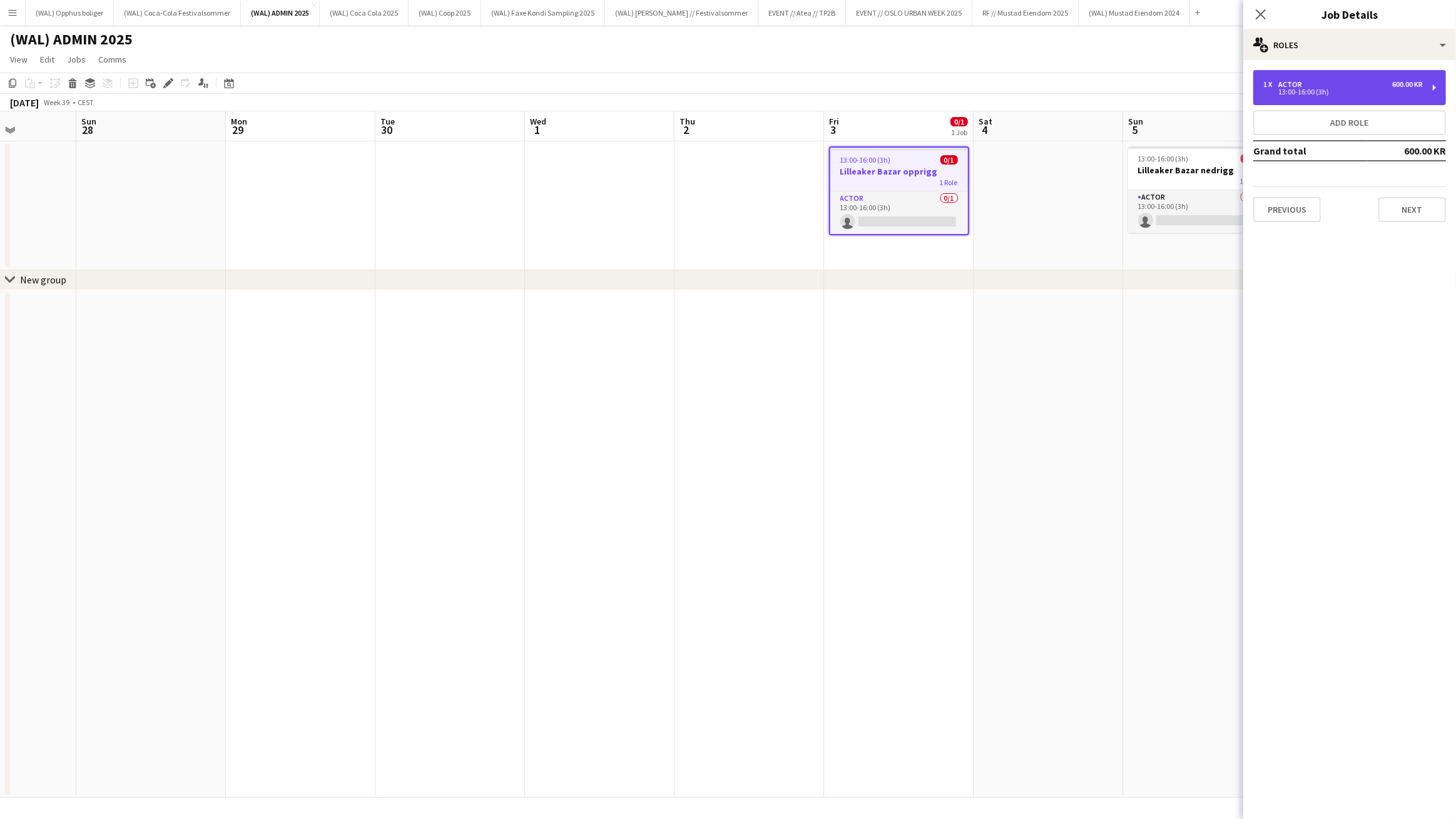
click at [1265, 82] on div "1 x" at bounding box center [1271, 84] width 15 height 9
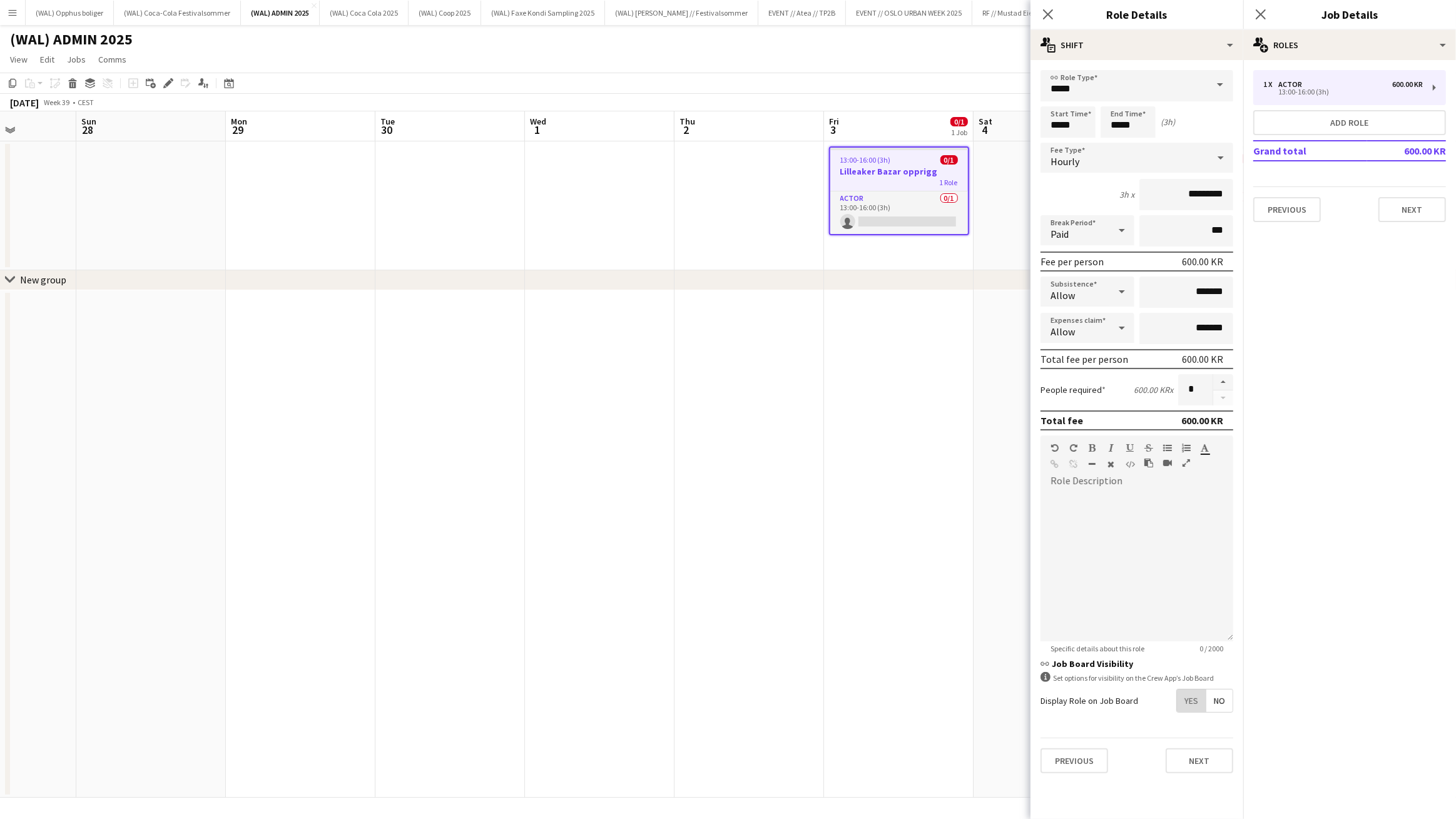
click at [1182, 704] on span "Yes" at bounding box center [1191, 701] width 28 height 23
drag, startPoint x: 1267, startPoint y: 12, endPoint x: 294, endPoint y: 566, distance: 1119.7
click at [1267, 12] on app-icon "Close pop-in" at bounding box center [1261, 15] width 15 height 15
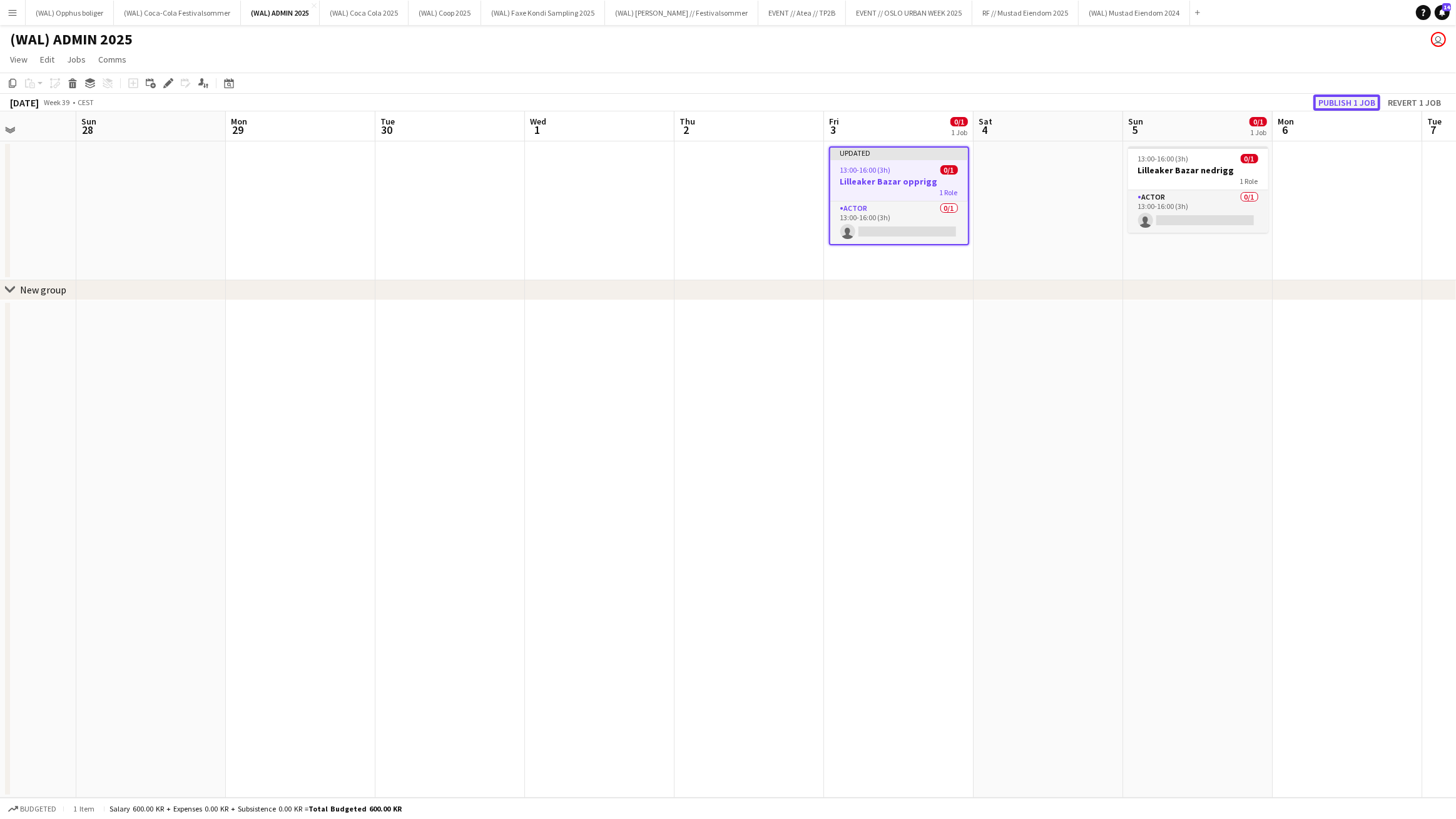
click at [1320, 98] on button "Publish 1 job" at bounding box center [1347, 103] width 67 height 16
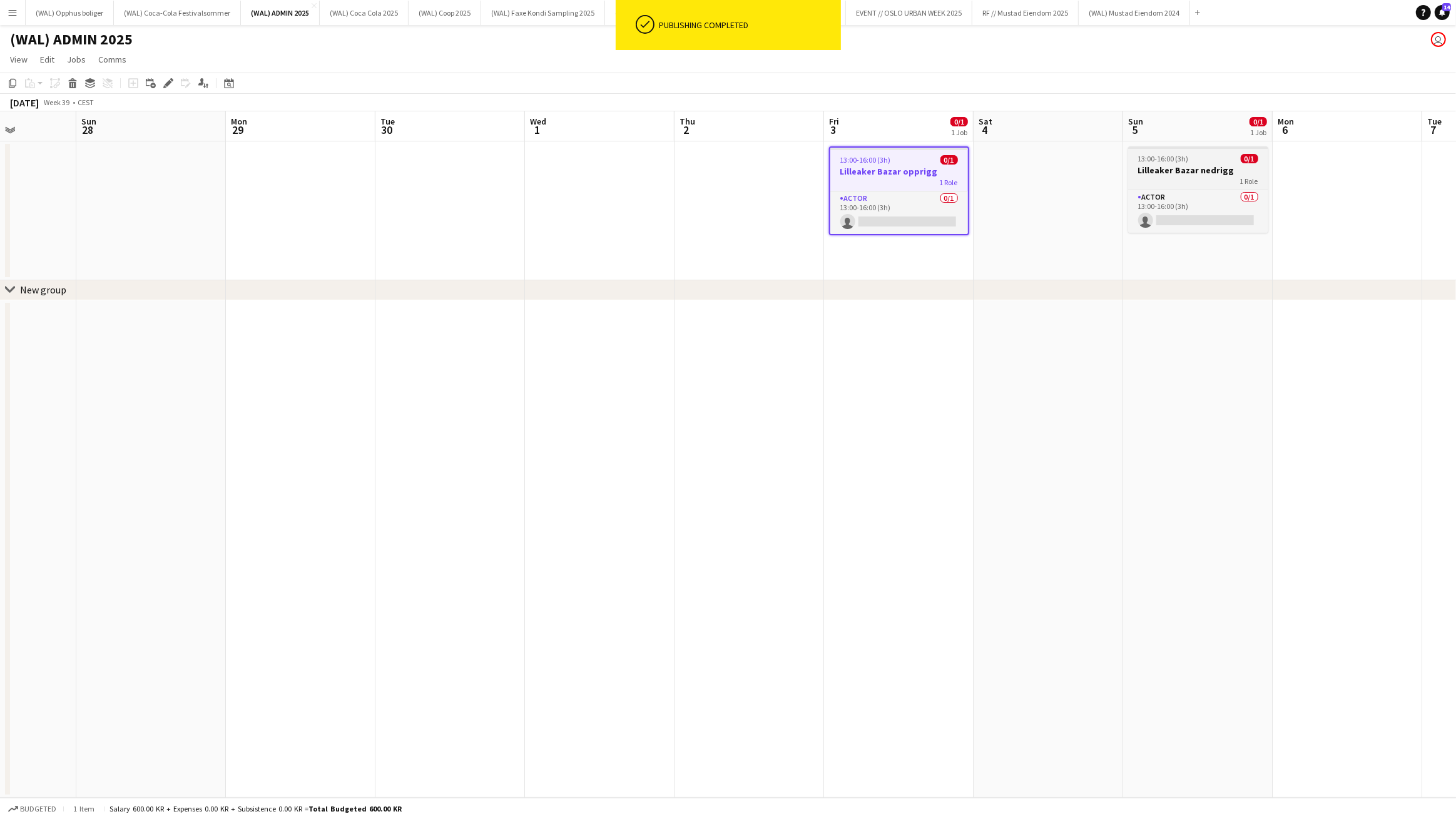
click at [1180, 183] on div "1 Role" at bounding box center [1198, 181] width 140 height 10
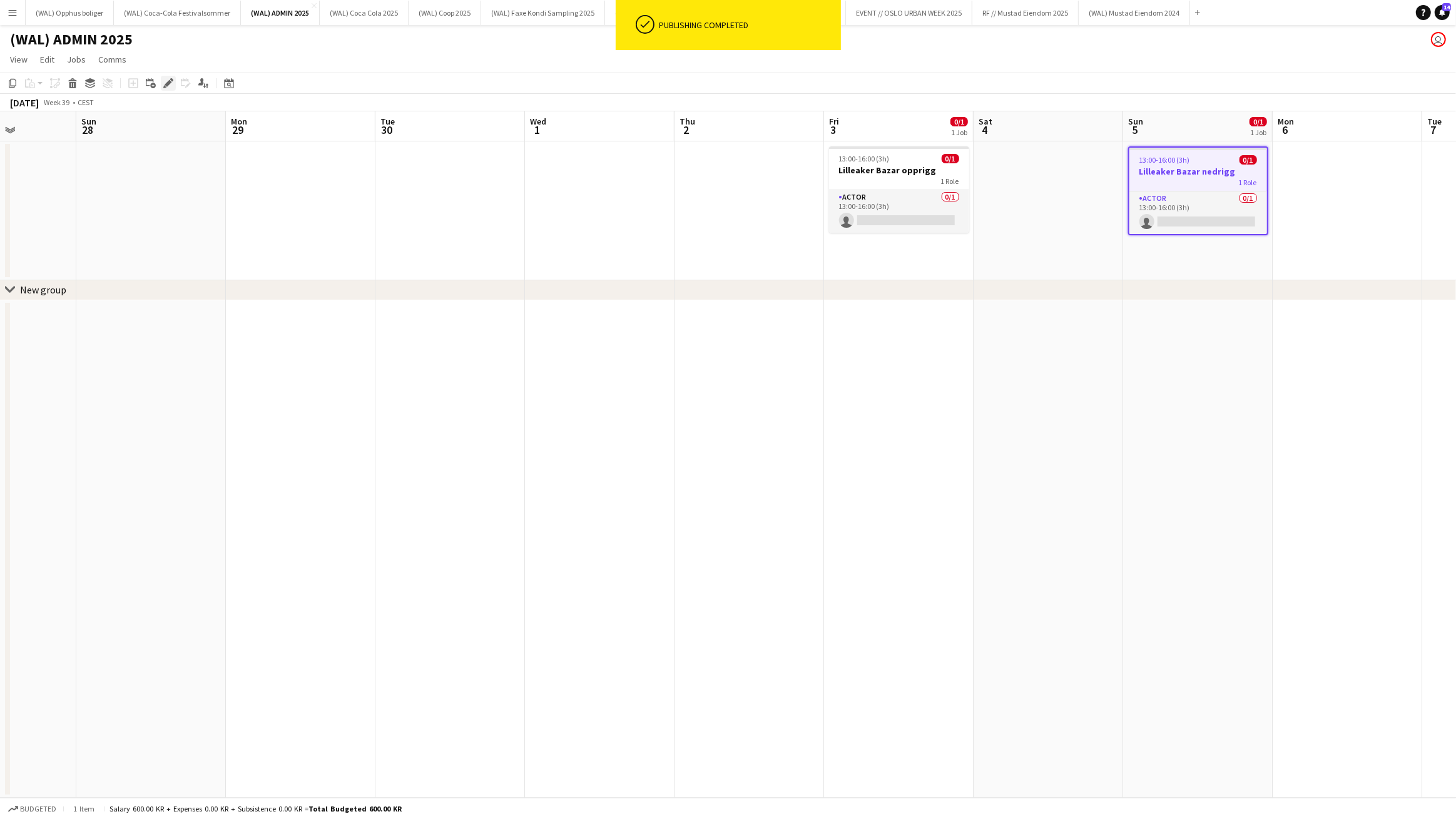
click at [163, 83] on icon "Edit" at bounding box center [168, 84] width 10 height 10
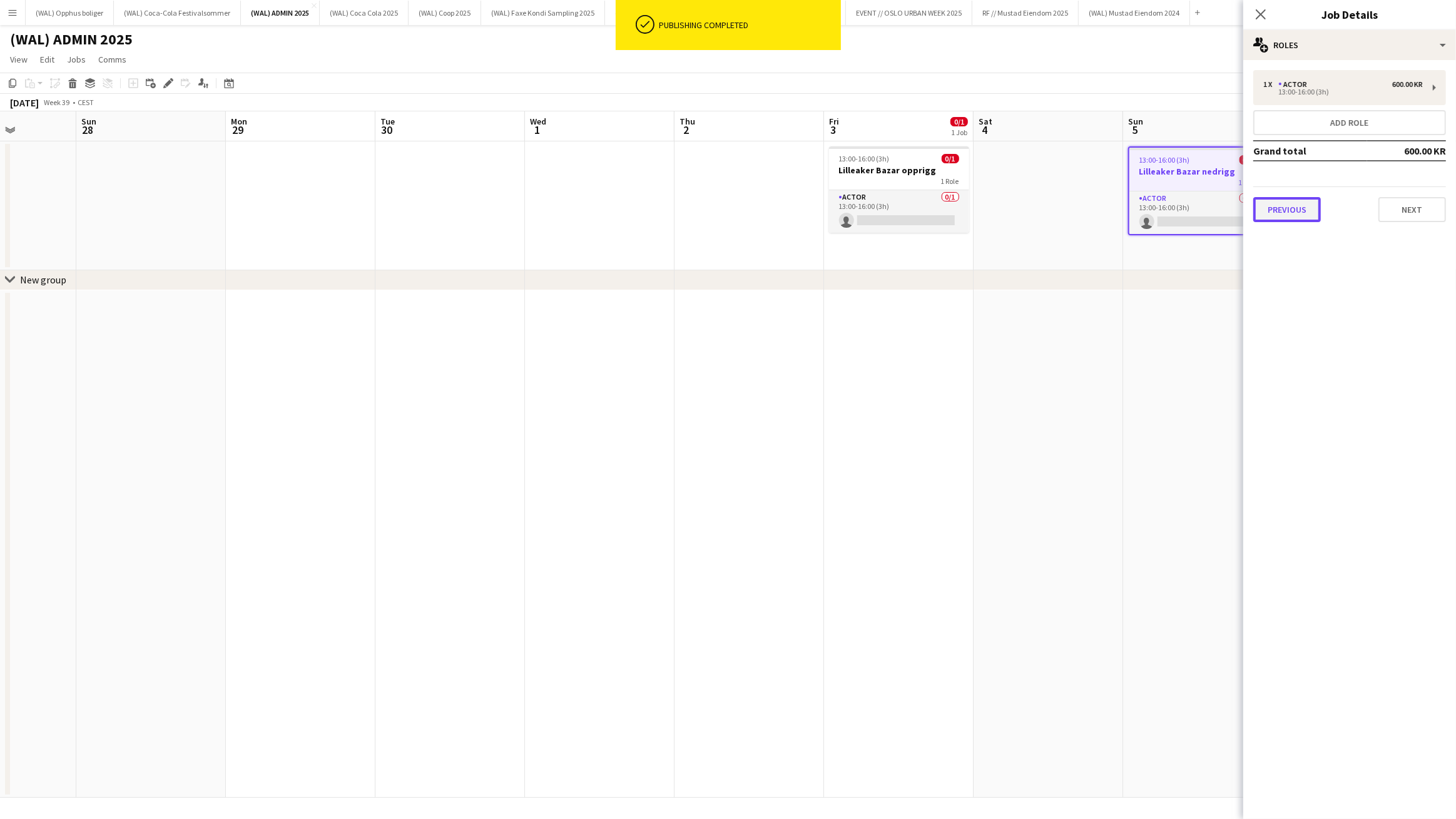
click at [1308, 211] on button "Previous" at bounding box center [1287, 210] width 68 height 25
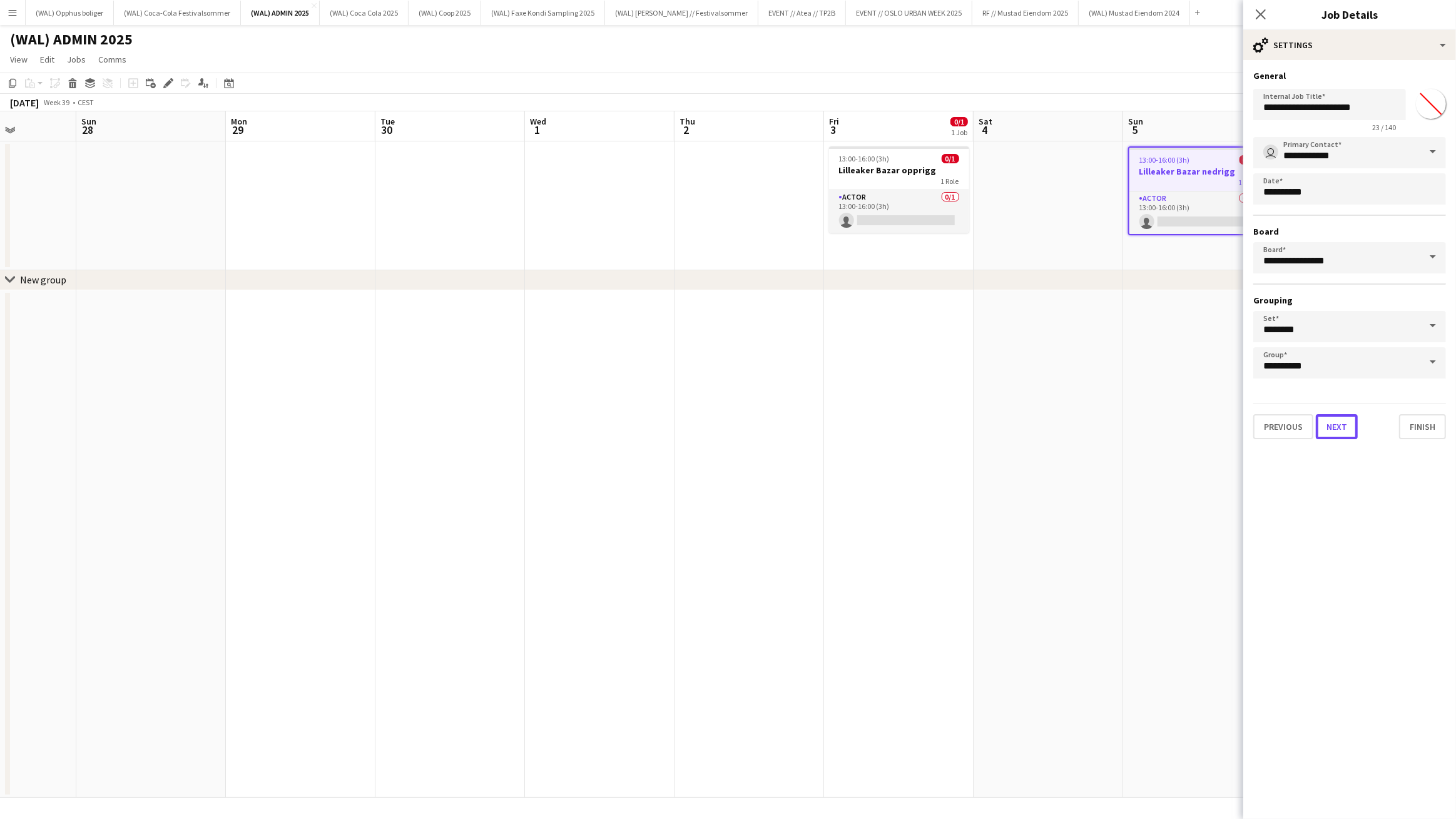
click at [1348, 423] on button "Next" at bounding box center [1337, 427] width 42 height 25
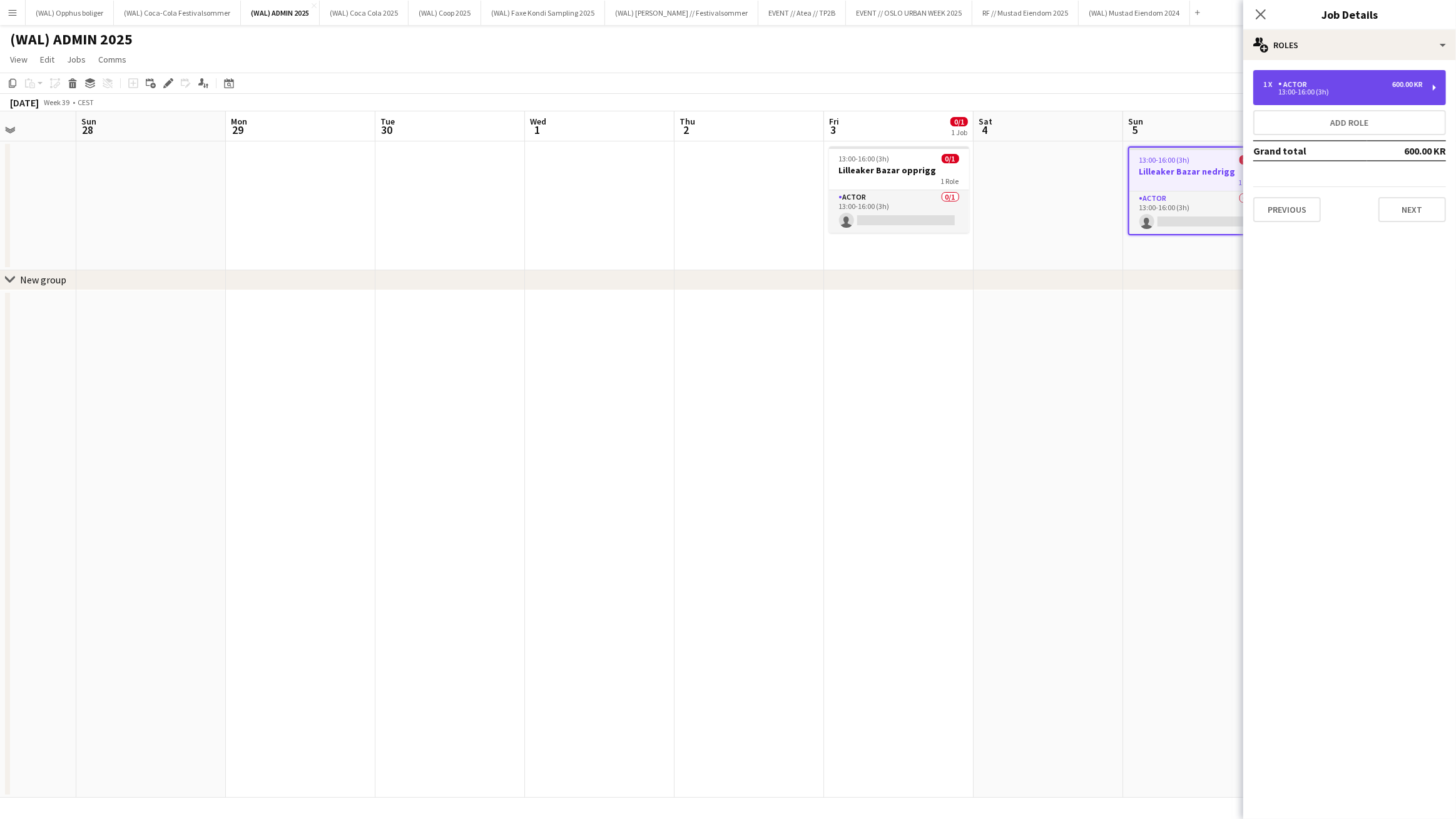
click at [1375, 89] on div "13:00-16:00 (3h)" at bounding box center [1343, 92] width 160 height 6
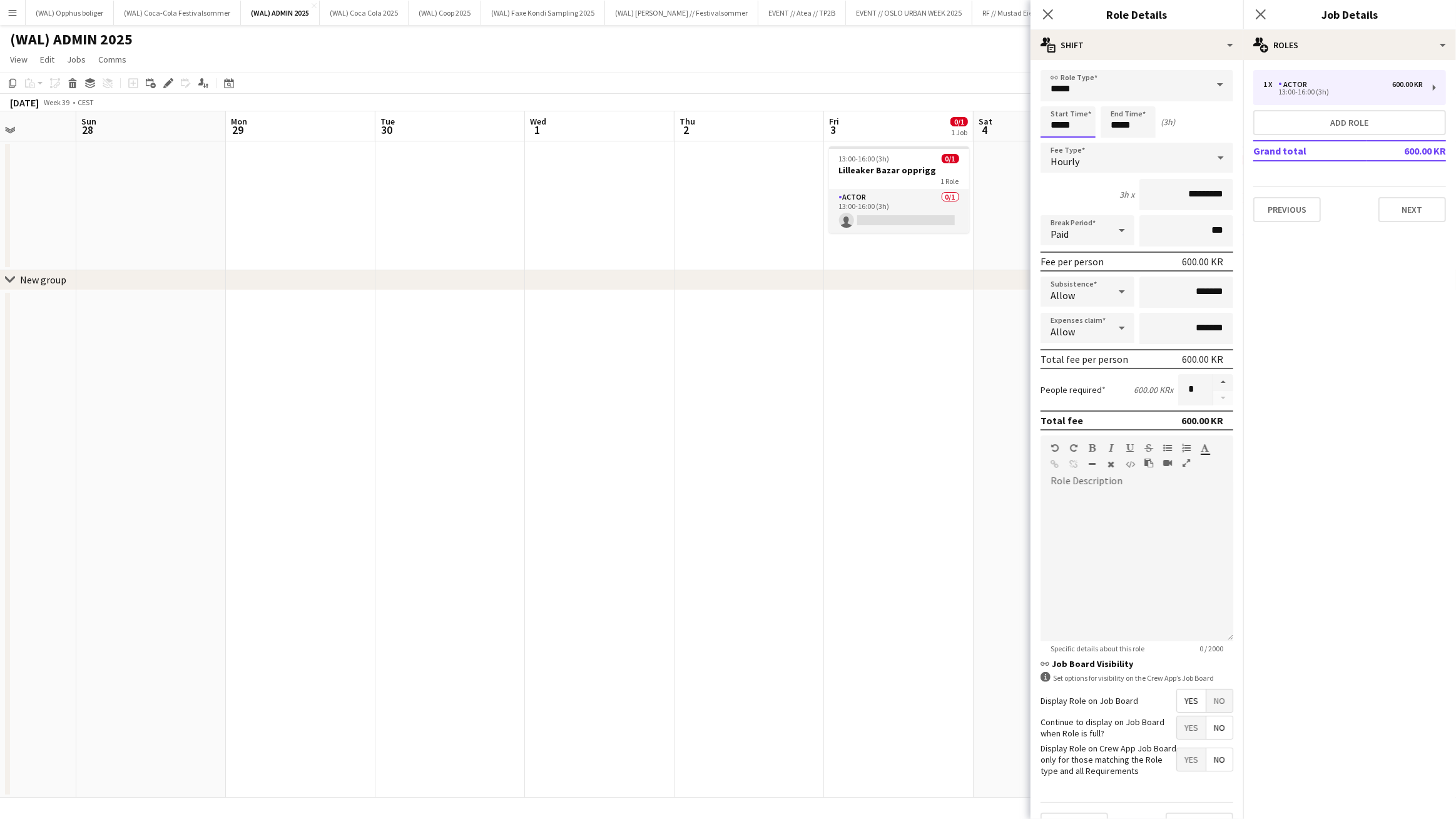
click at [1092, 129] on input "*****" at bounding box center [1068, 122] width 55 height 31
click at [1061, 102] on div at bounding box center [1056, 100] width 25 height 13
click at [1060, 145] on div at bounding box center [1056, 144] width 25 height 13
type input "*****"
click at [1060, 145] on div at bounding box center [1056, 144] width 25 height 13
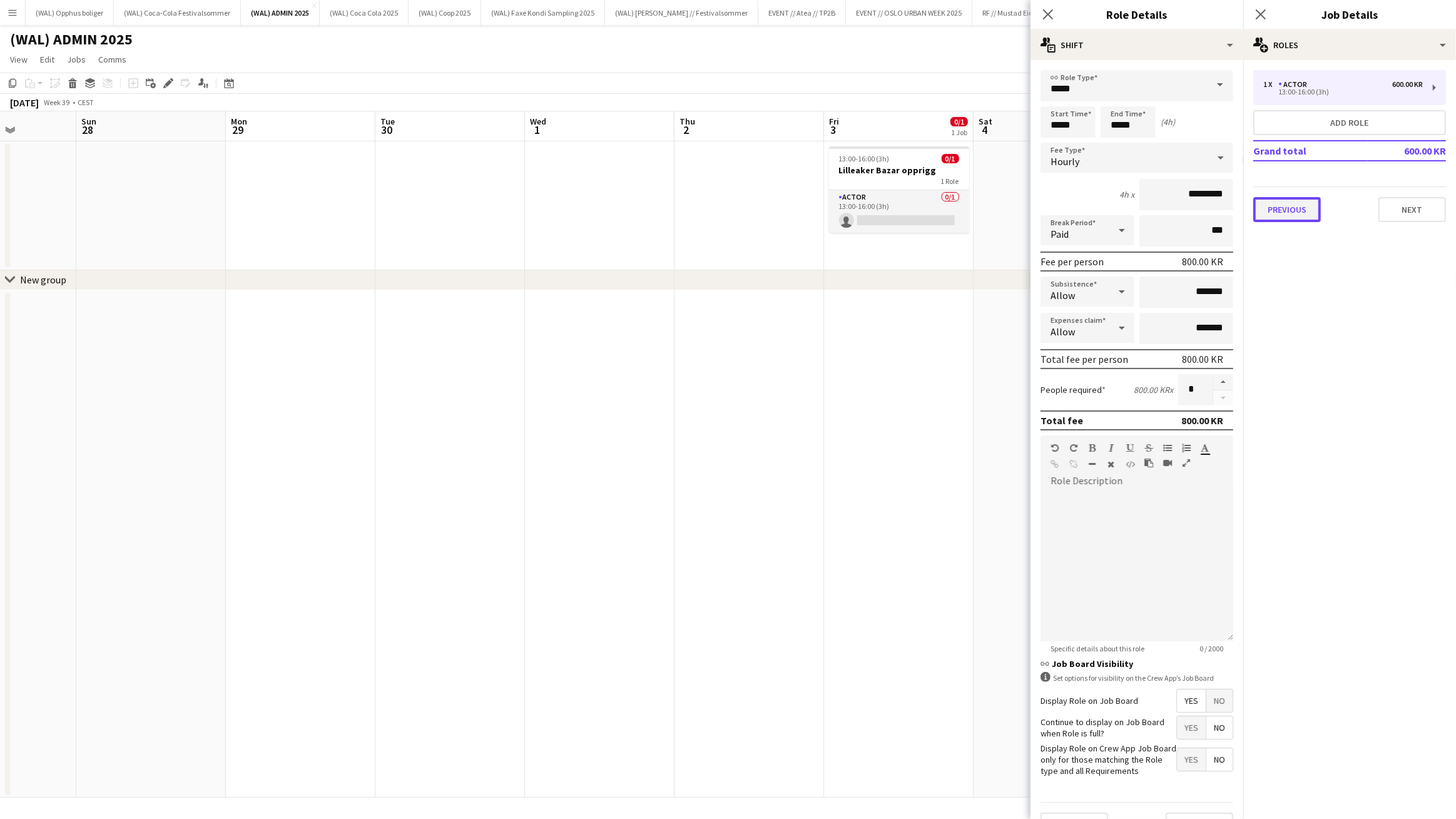
click at [1296, 208] on button "Previous" at bounding box center [1287, 210] width 68 height 25
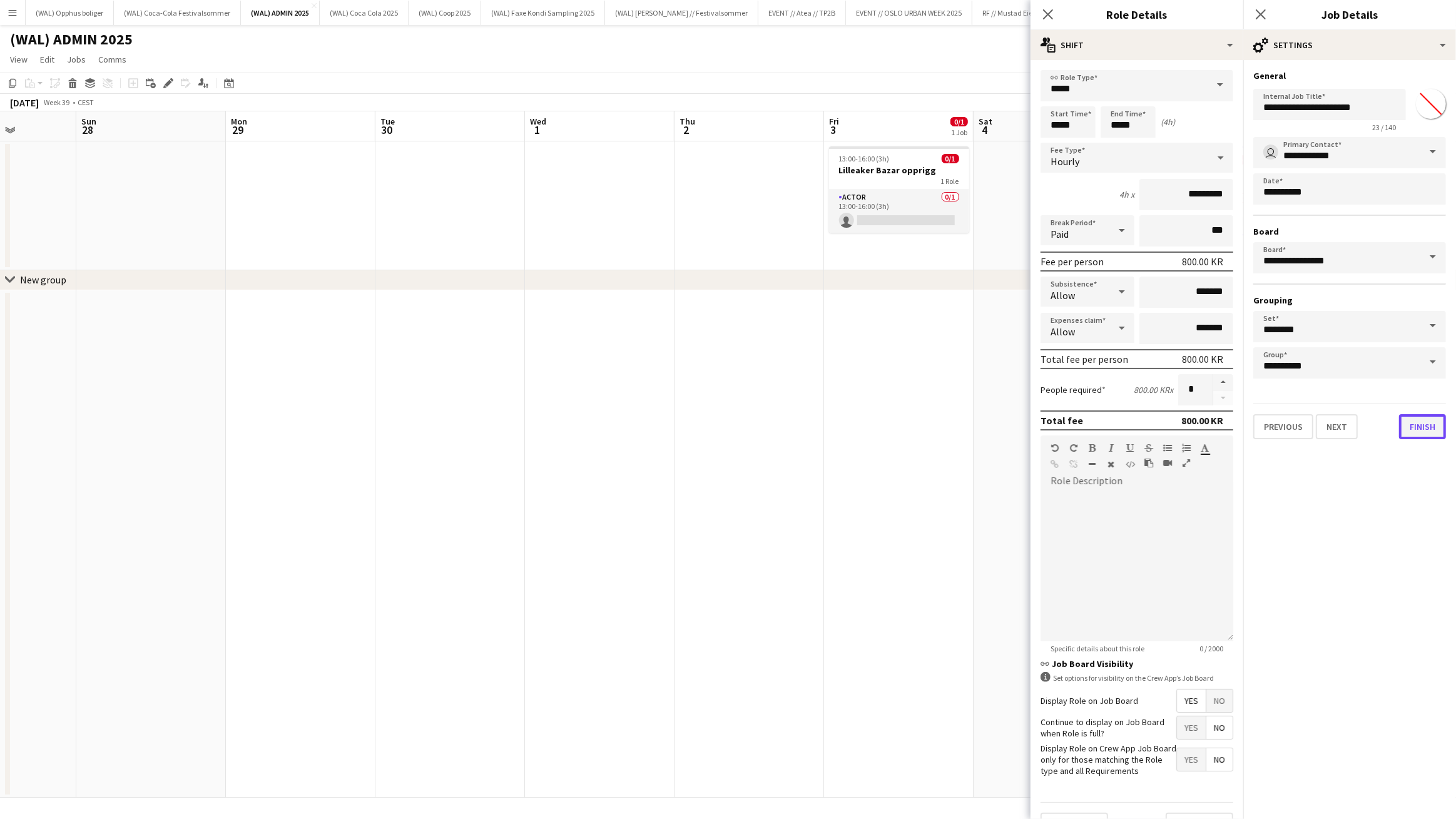
click at [1431, 423] on button "Finish" at bounding box center [1422, 427] width 47 height 25
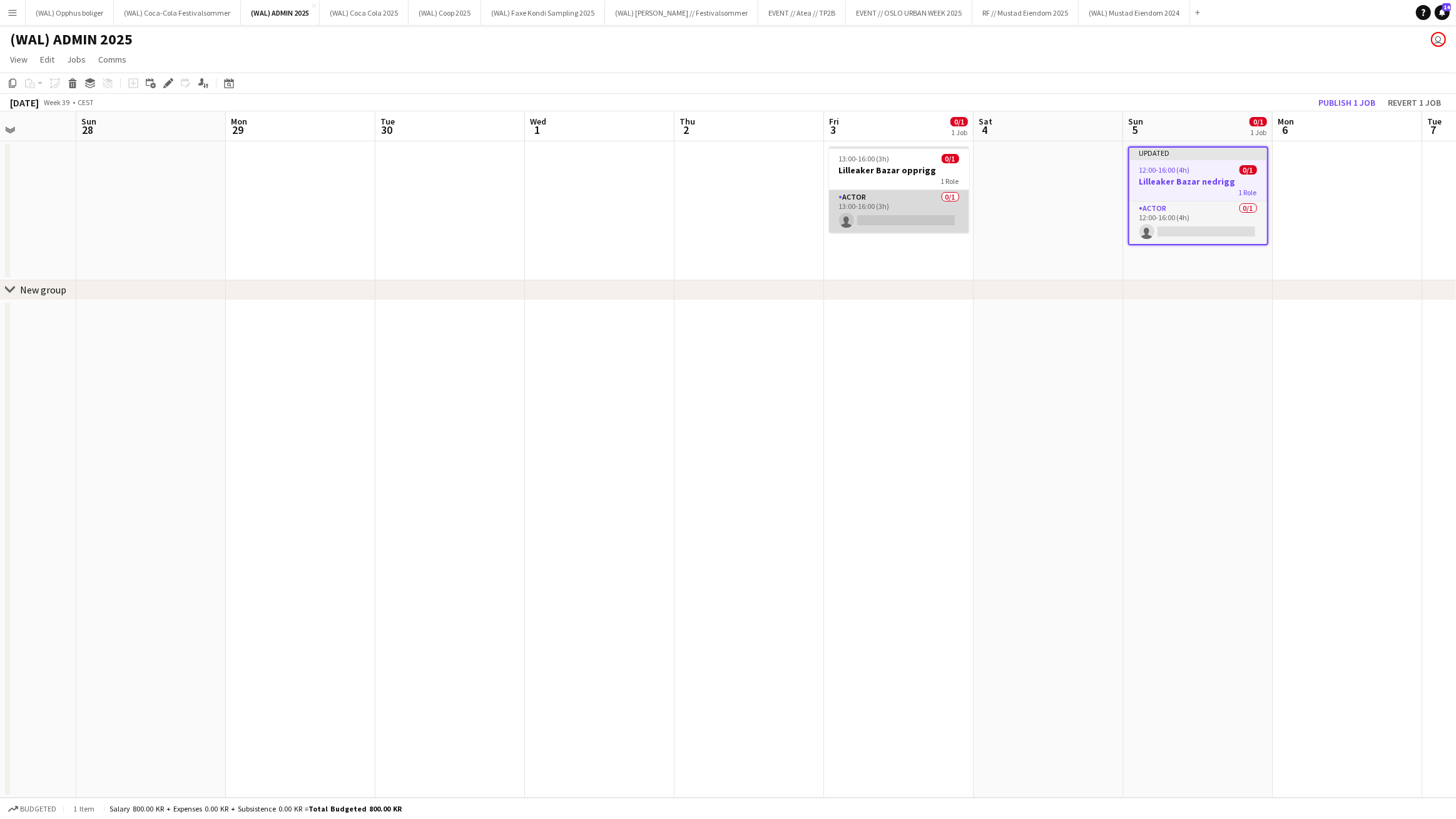
click at [875, 191] on app-card-role "Actor 0/1 13:00-16:00 (3h) single-neutral-actions" at bounding box center [899, 211] width 140 height 42
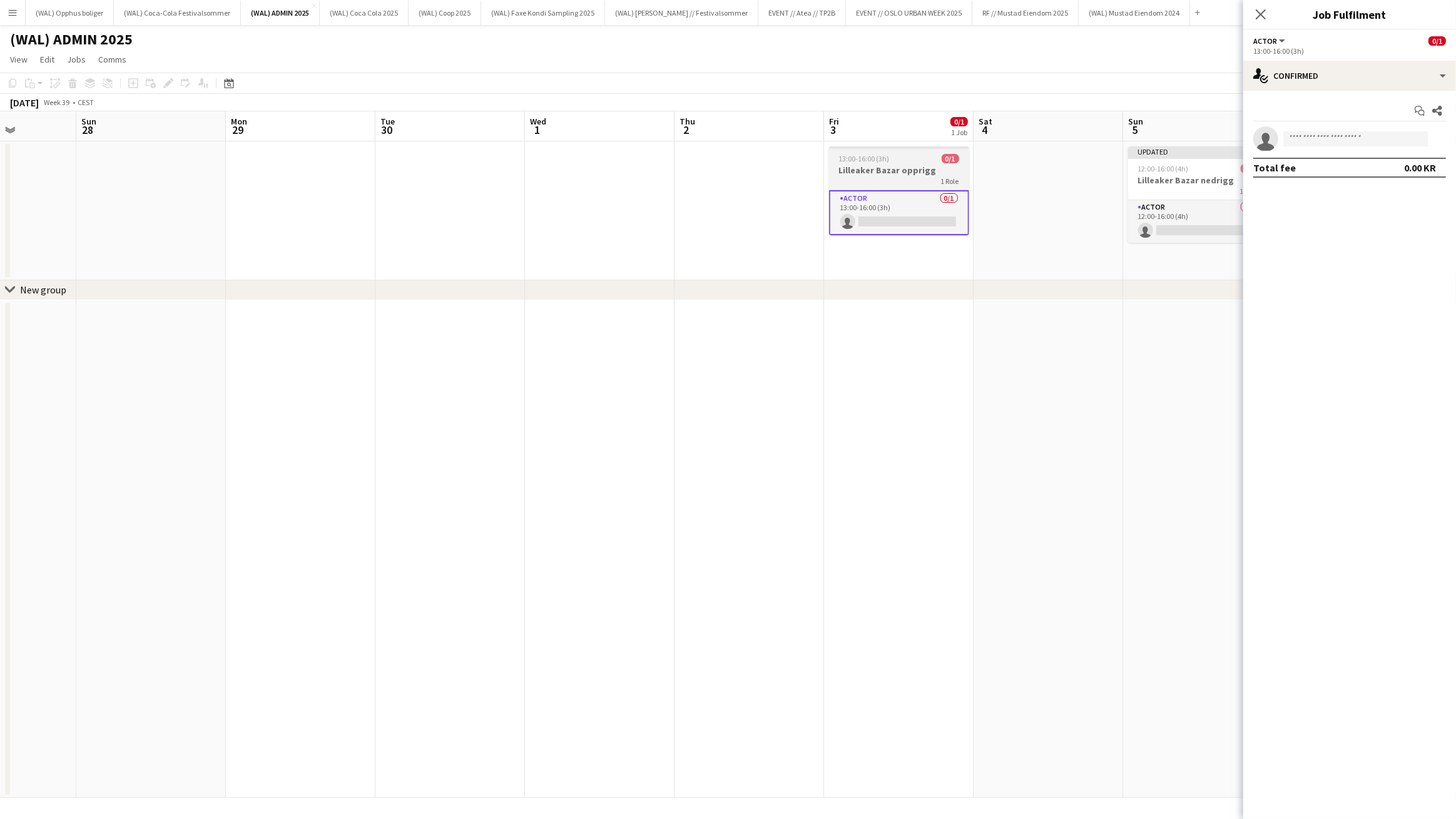
click at [882, 167] on h3 "Lilleaker Bazar opprigg" at bounding box center [899, 170] width 140 height 11
click at [168, 82] on icon at bounding box center [168, 83] width 7 height 7
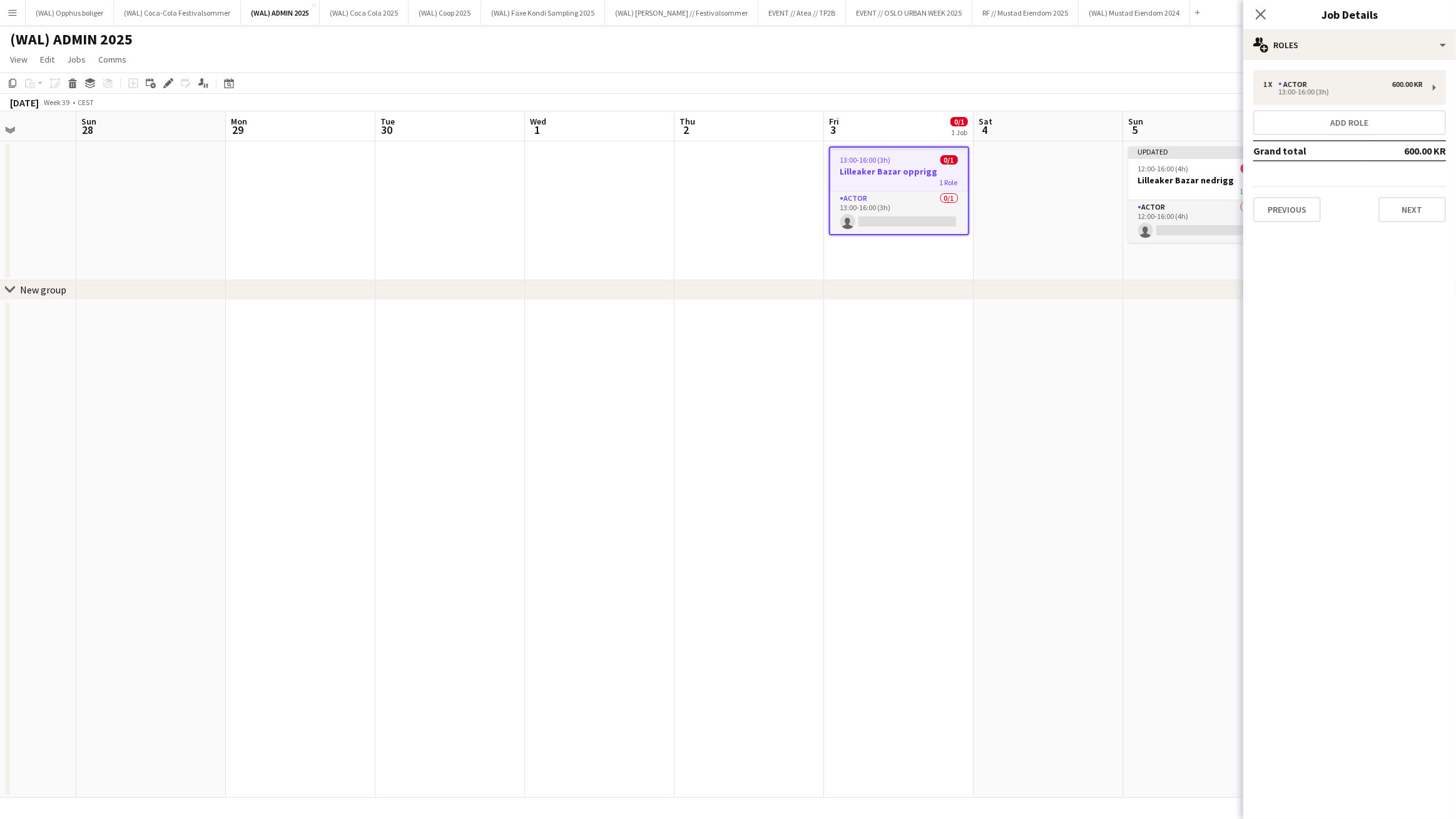
click at [1310, 110] on div "1 x Actor 600.00 KR 13:00-16:00 (3h) Add role Grand total 600.00 KR Previous Ne…" at bounding box center [1350, 146] width 213 height 152
click at [1312, 95] on div "13:00-16:00 (3h)" at bounding box center [1343, 92] width 160 height 6
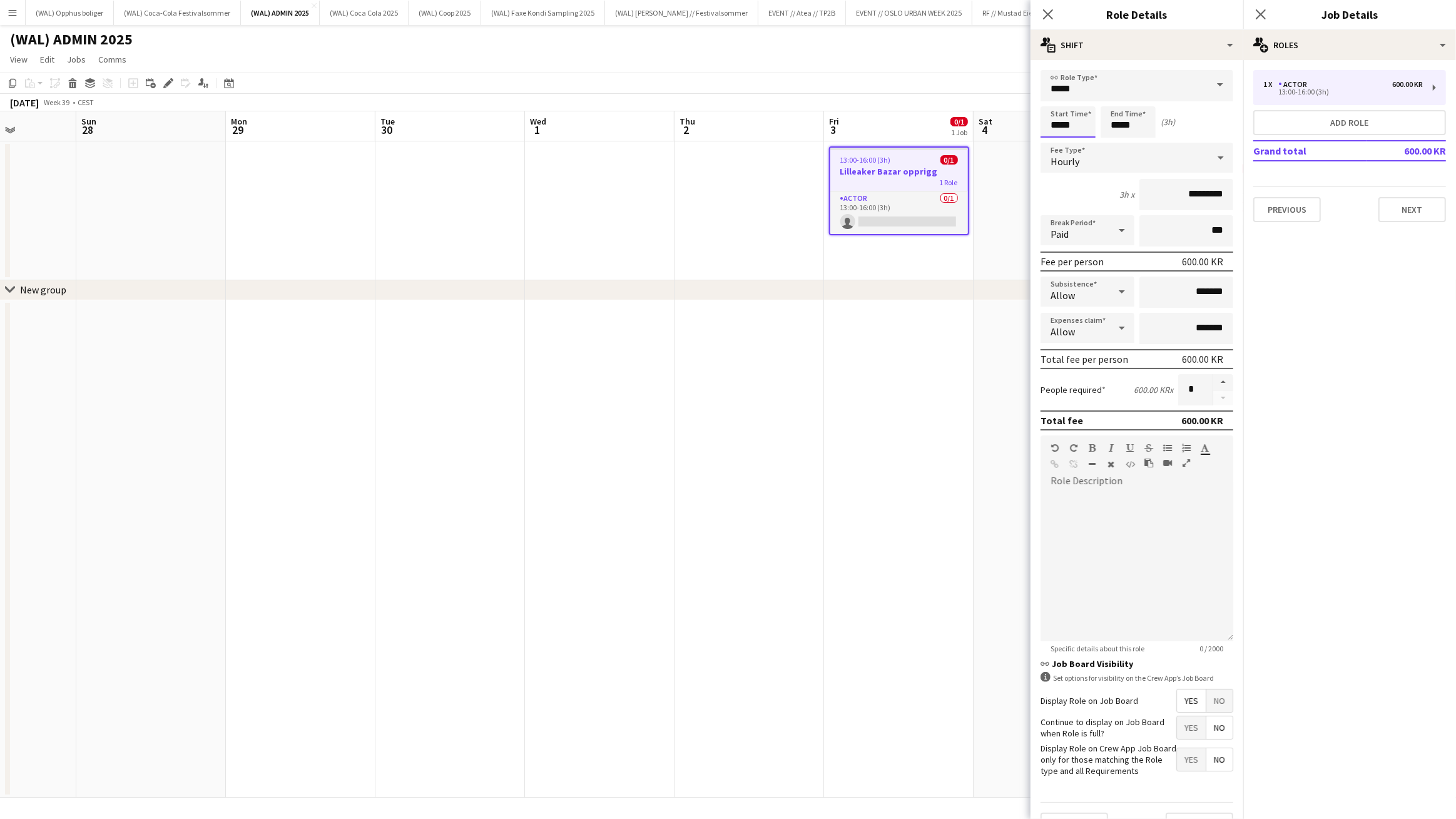
click at [1054, 108] on input "*****" at bounding box center [1068, 122] width 55 height 31
type input "*****"
click at [1061, 148] on div at bounding box center [1056, 144] width 25 height 13
click at [1309, 208] on button "Previous" at bounding box center [1287, 210] width 68 height 25
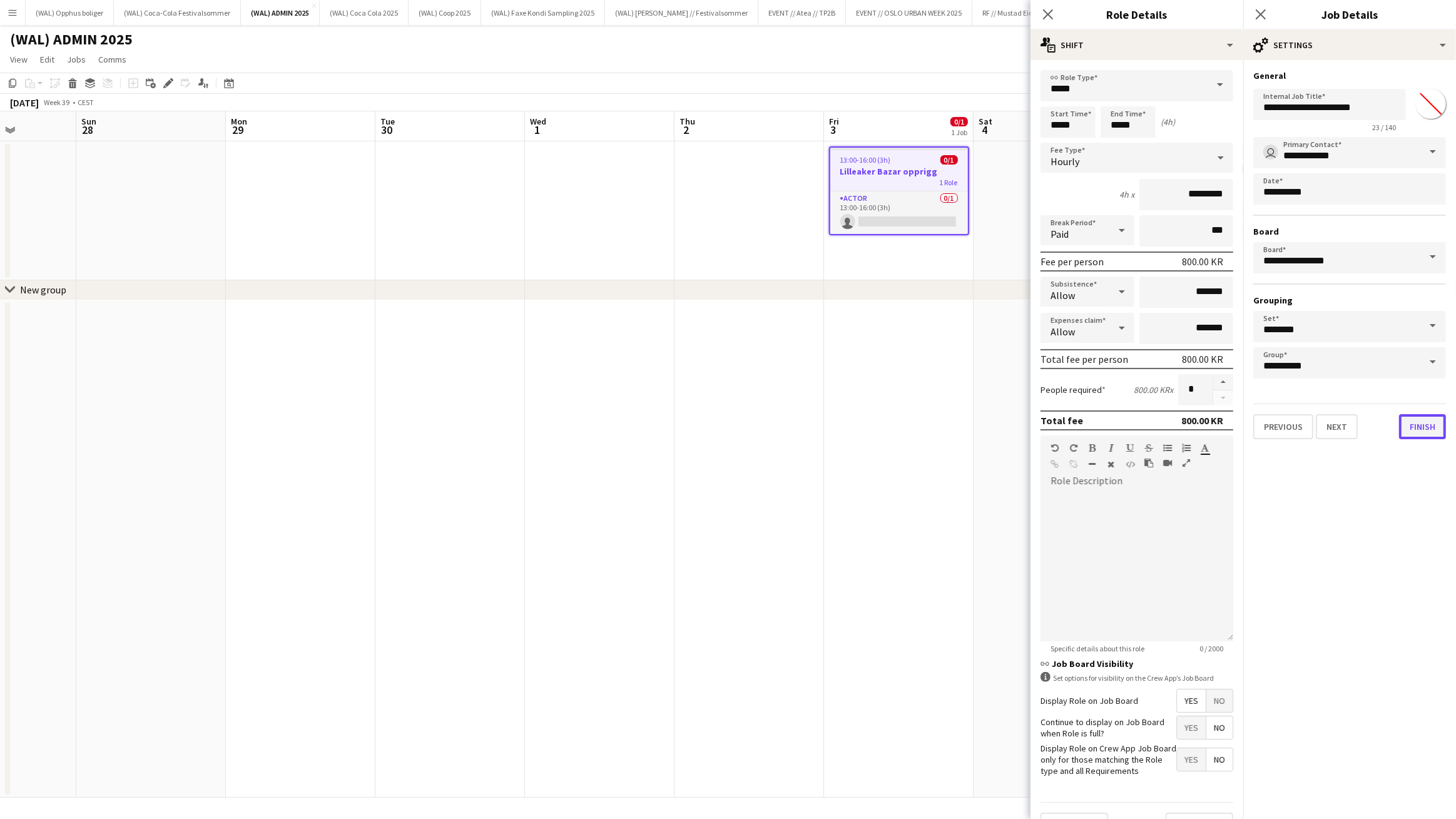
click at [1421, 426] on button "Finish" at bounding box center [1422, 427] width 47 height 25
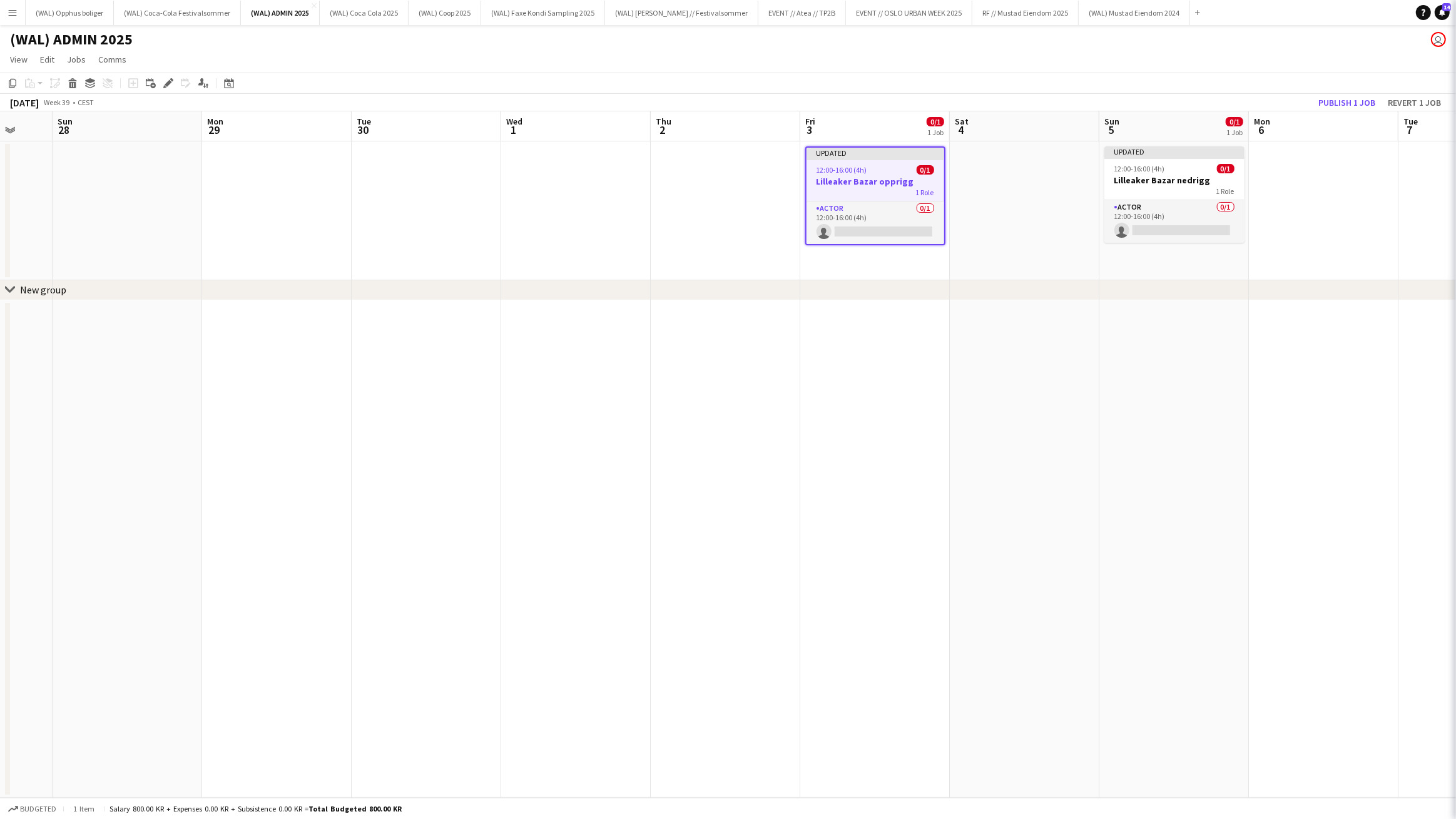
click at [1286, 431] on app-calendar-viewport "Wed 24 Thu 25 Fri 26 Sat 27 Sun 28 Mon 29 Tue 30 Wed 1 Thu 2 Fri 3 0/1 1 Job Sa…" at bounding box center [728, 455] width 1456 height 687
click at [1340, 160] on app-date-cell at bounding box center [1325, 210] width 149 height 139
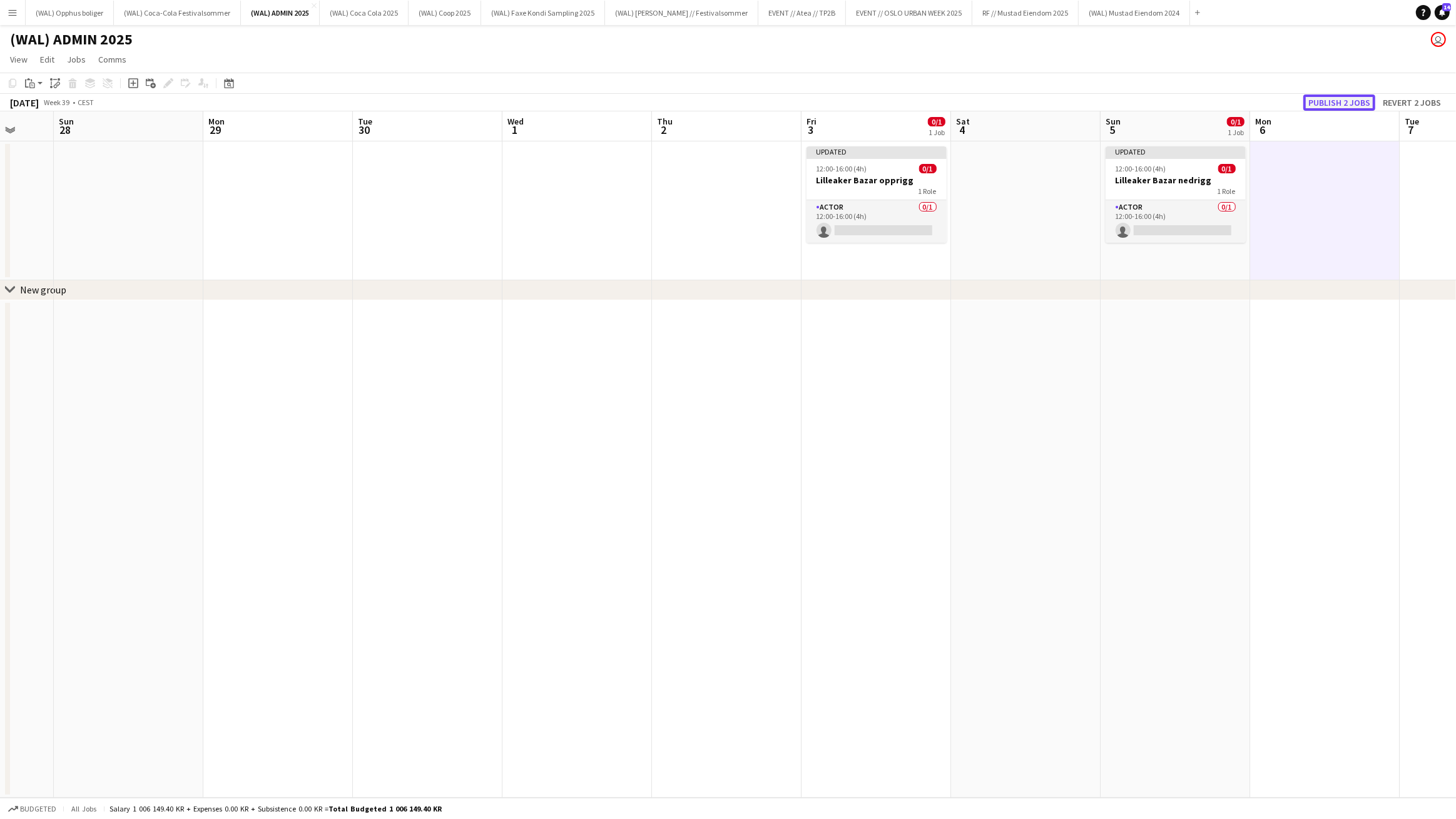
click at [1343, 101] on button "Publish 2 jobs" at bounding box center [1339, 103] width 72 height 16
